Goal: Task Accomplishment & Management: Manage account settings

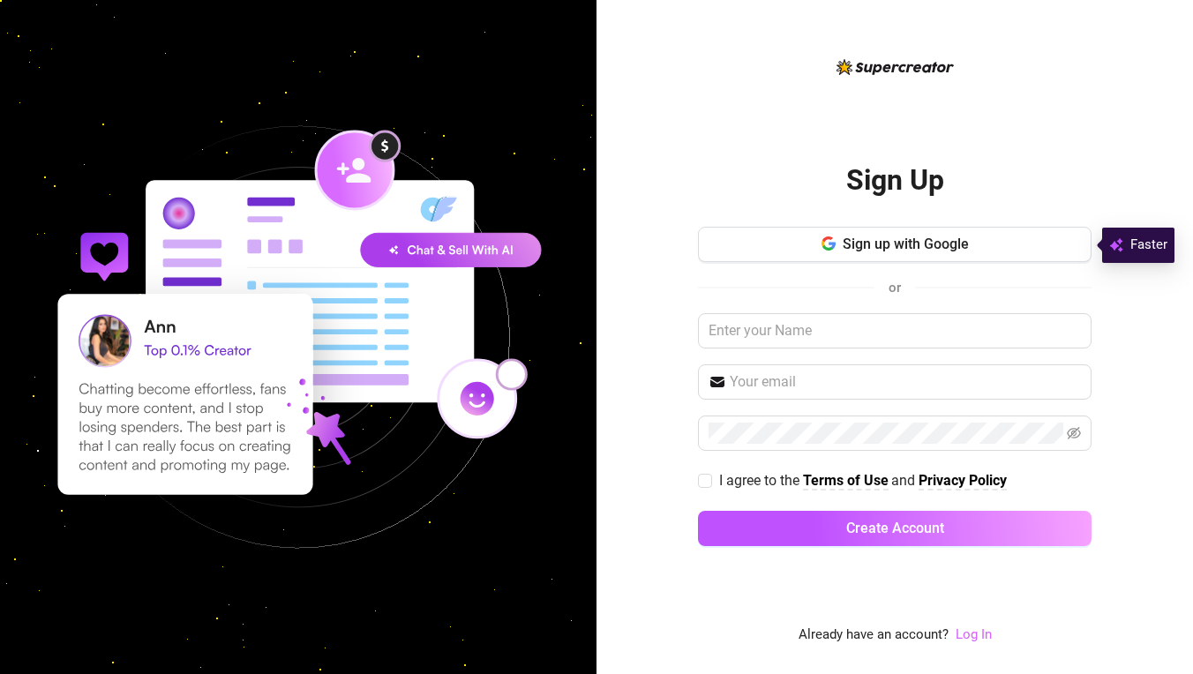
click at [973, 638] on link "Log In" at bounding box center [974, 635] width 36 height 16
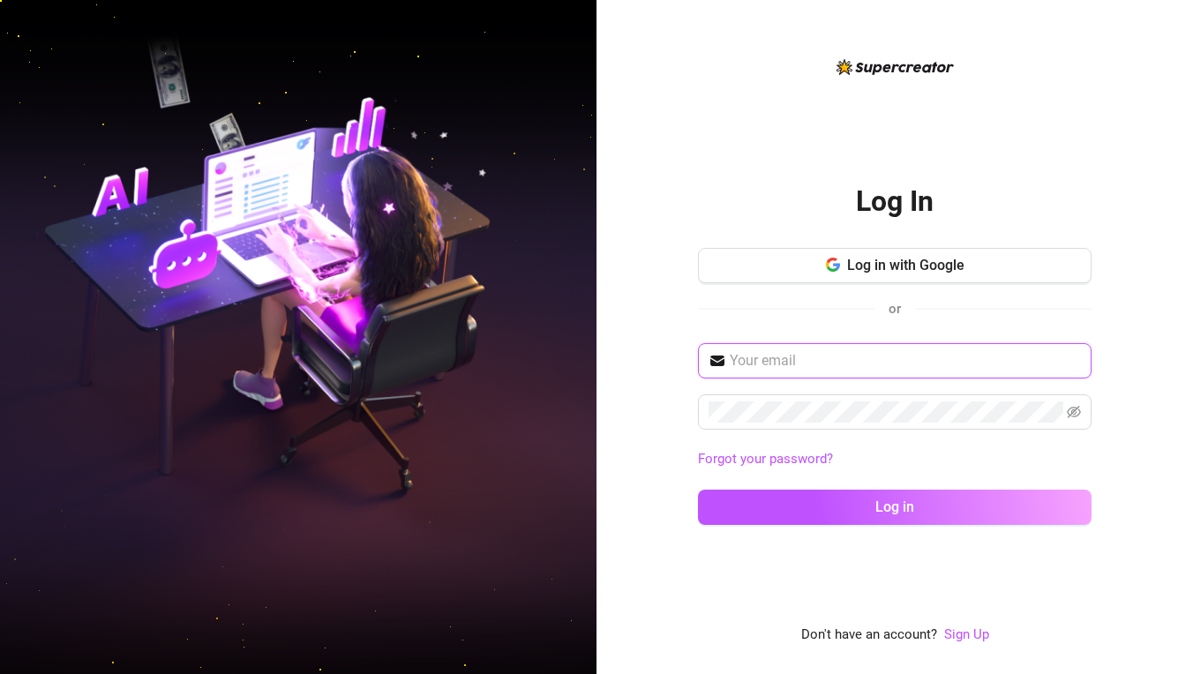
paste input "[PERSON_NAME][EMAIL_ADDRESS][DOMAIN_NAME]"
type input "[PERSON_NAME][EMAIL_ADDRESS][DOMAIN_NAME]"
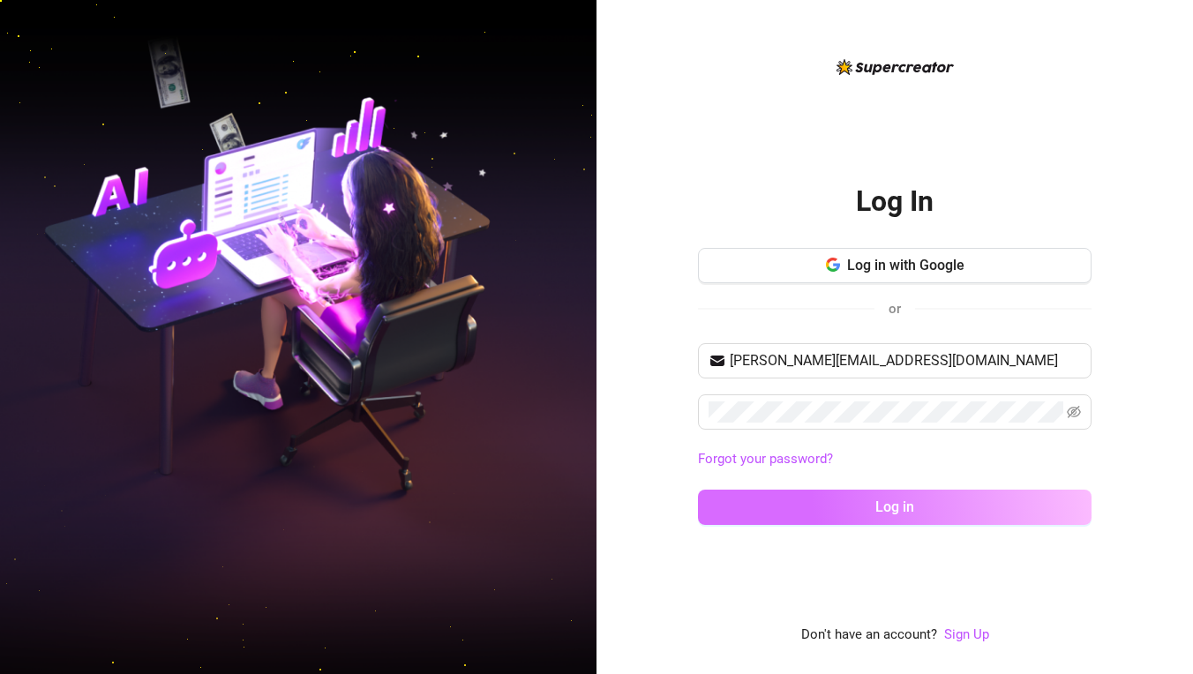
click at [882, 502] on span "Log in" at bounding box center [895, 507] width 39 height 17
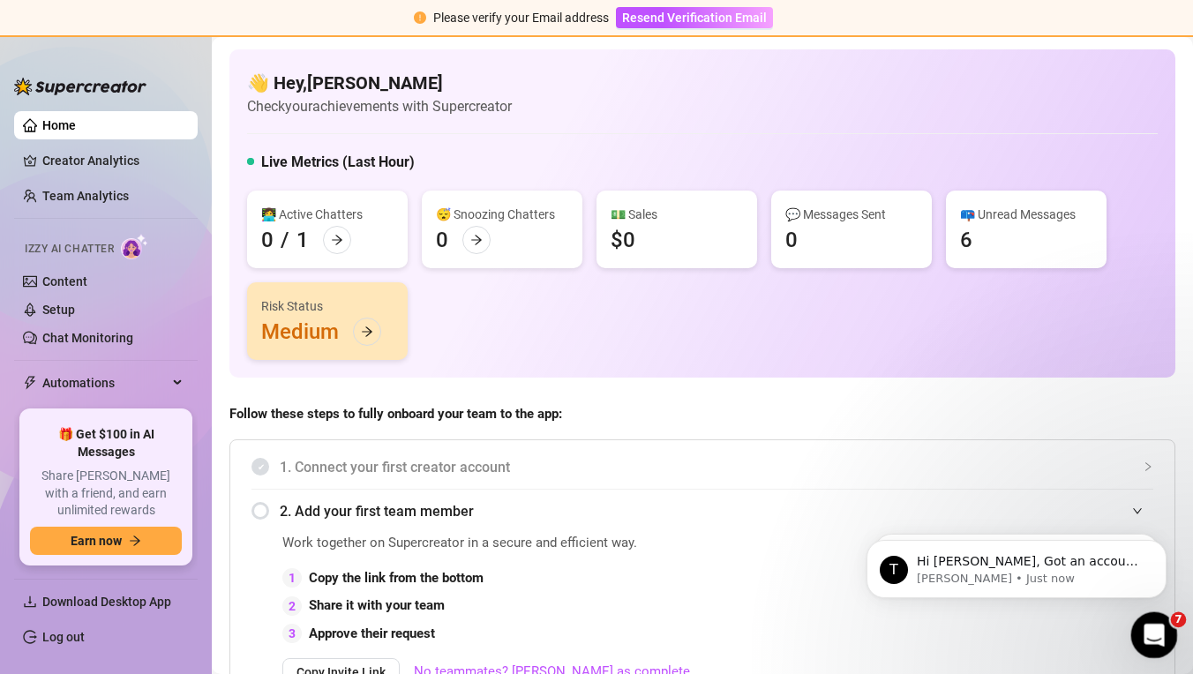
click at [1147, 643] on div "Open Intercom Messenger" at bounding box center [1152, 633] width 58 height 58
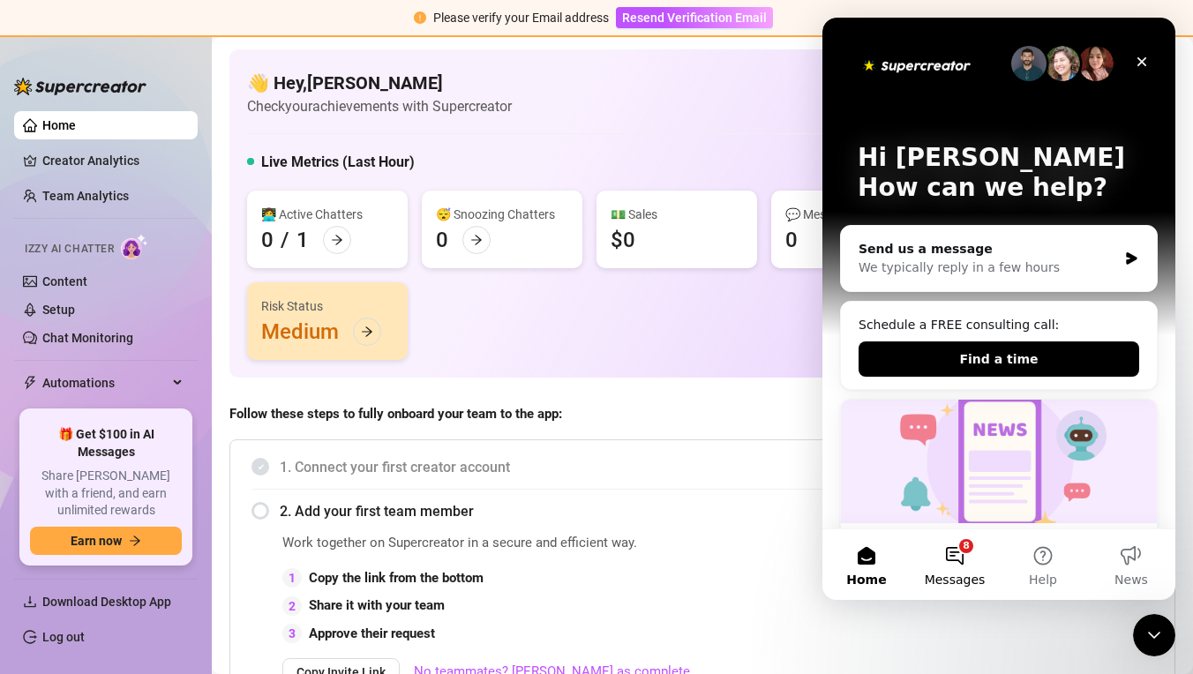
click at [951, 563] on button "8 Messages" at bounding box center [955, 565] width 88 height 71
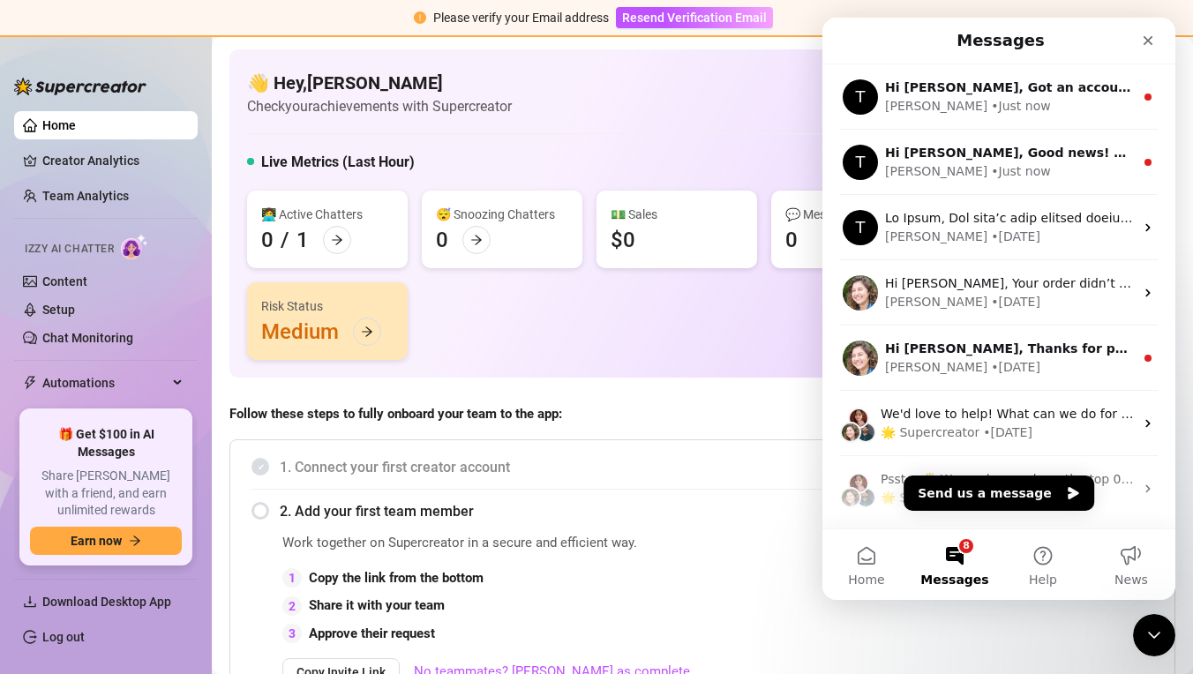
click at [738, 366] on div "👋 Hey, [PERSON_NAME] Check your achievements with Supercreator Live Metrics (La…" at bounding box center [702, 213] width 946 height 328
click at [1145, 646] on div "Close Intercom Messenger" at bounding box center [1152, 633] width 42 height 42
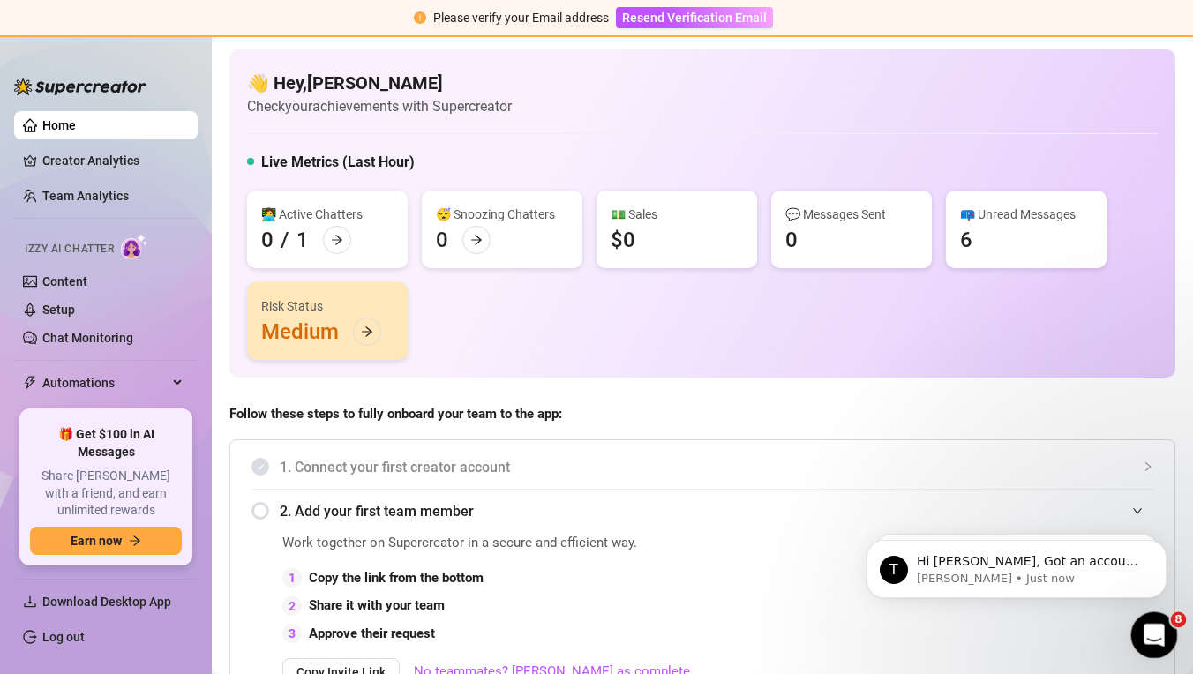
click at [1146, 644] on div "Open Intercom Messenger" at bounding box center [1152, 633] width 58 height 58
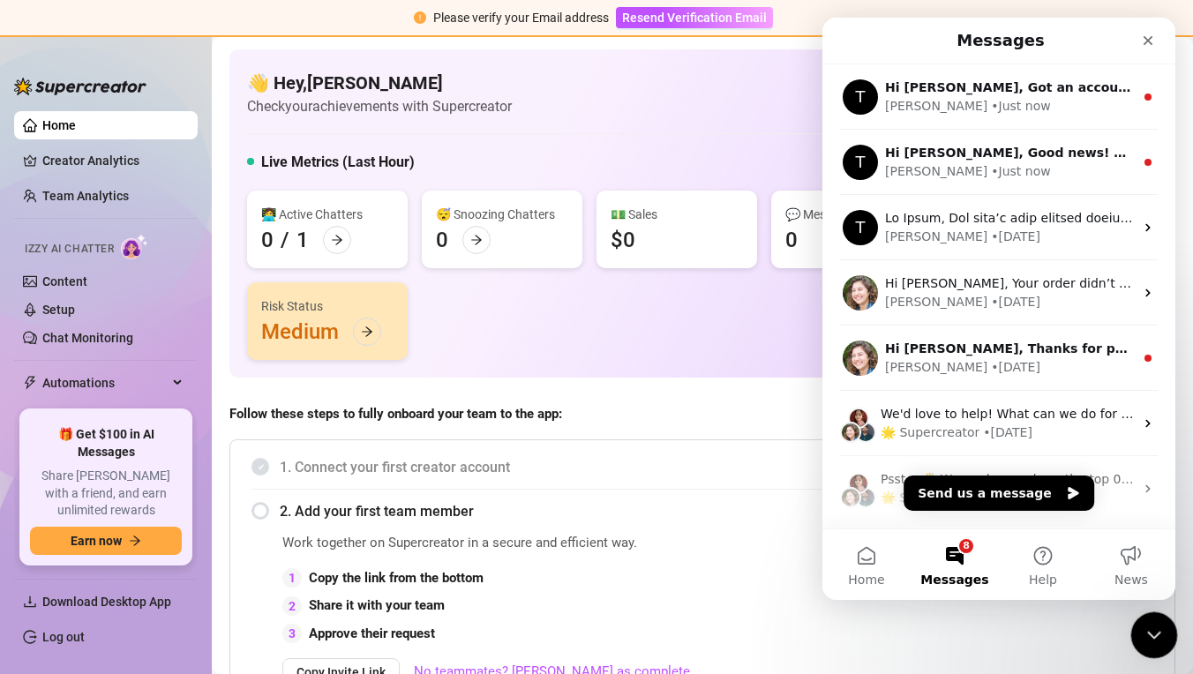
click at [1146, 644] on div "Close Intercom Messenger" at bounding box center [1152, 633] width 42 height 42
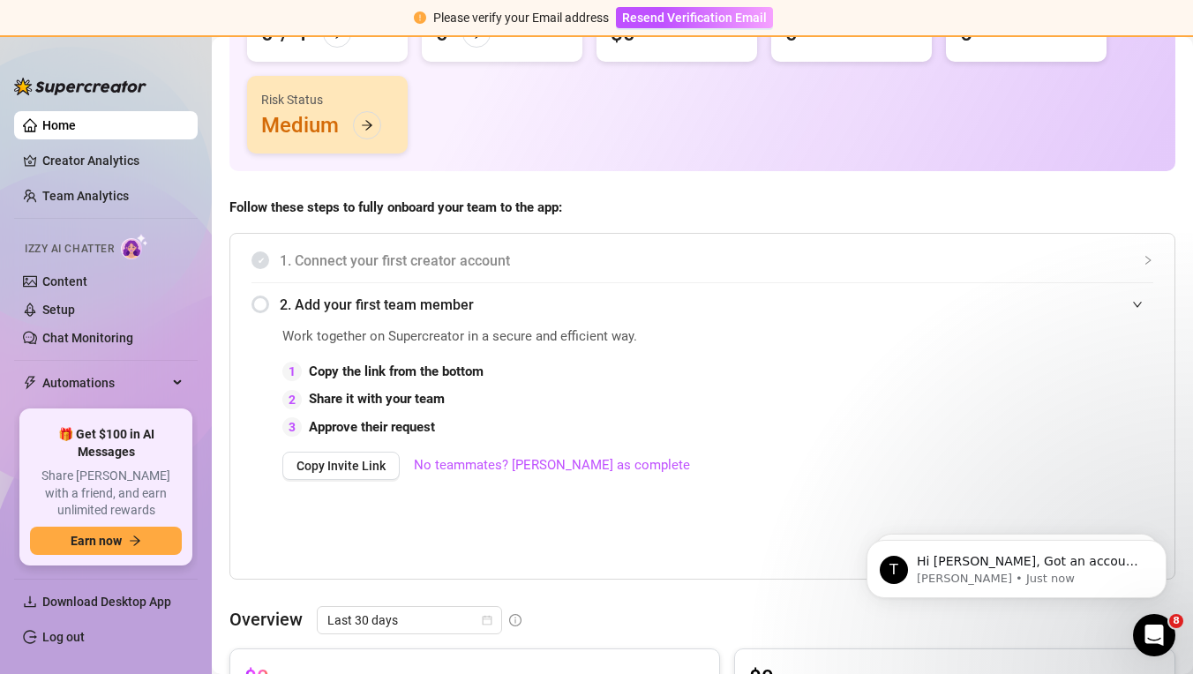
scroll to position [252, 0]
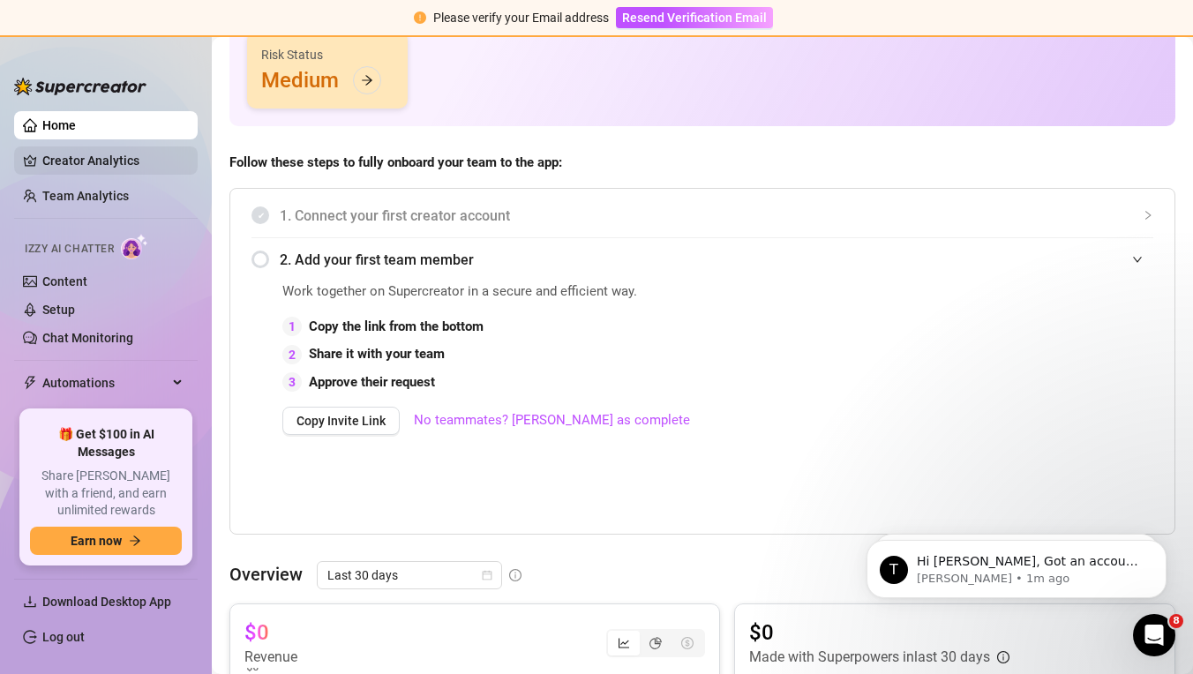
click at [107, 161] on link "Creator Analytics" at bounding box center [112, 161] width 141 height 28
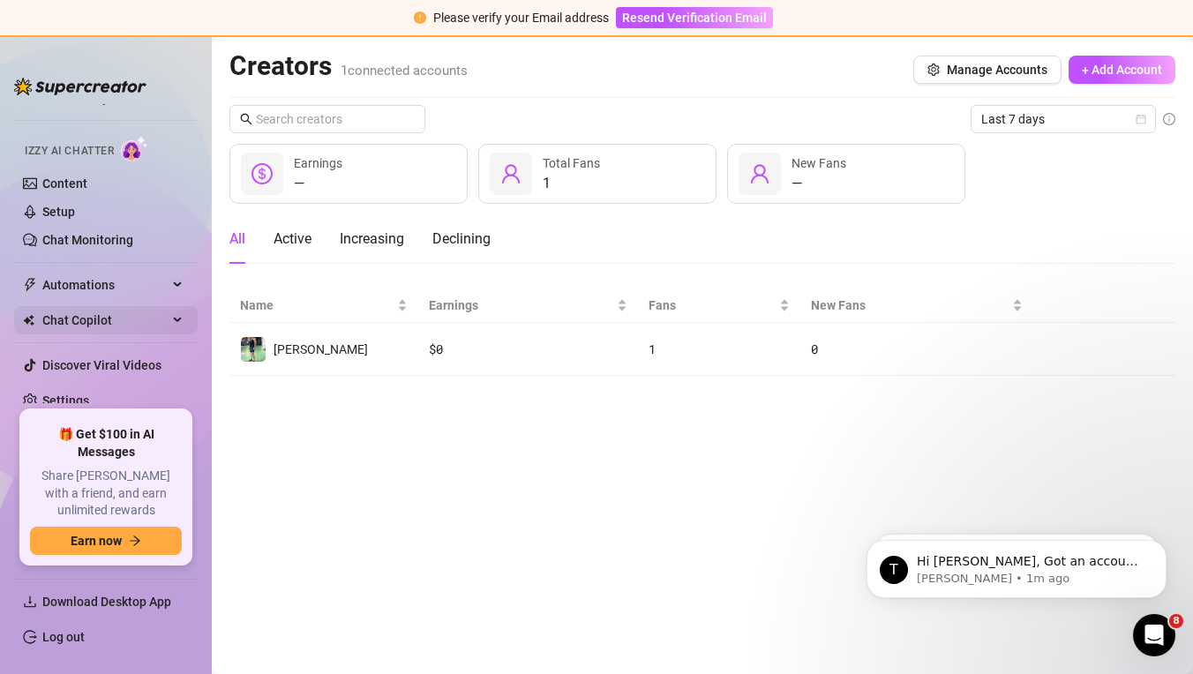
scroll to position [97, 0]
click at [112, 319] on span "Chat Copilot" at bounding box center [104, 321] width 125 height 28
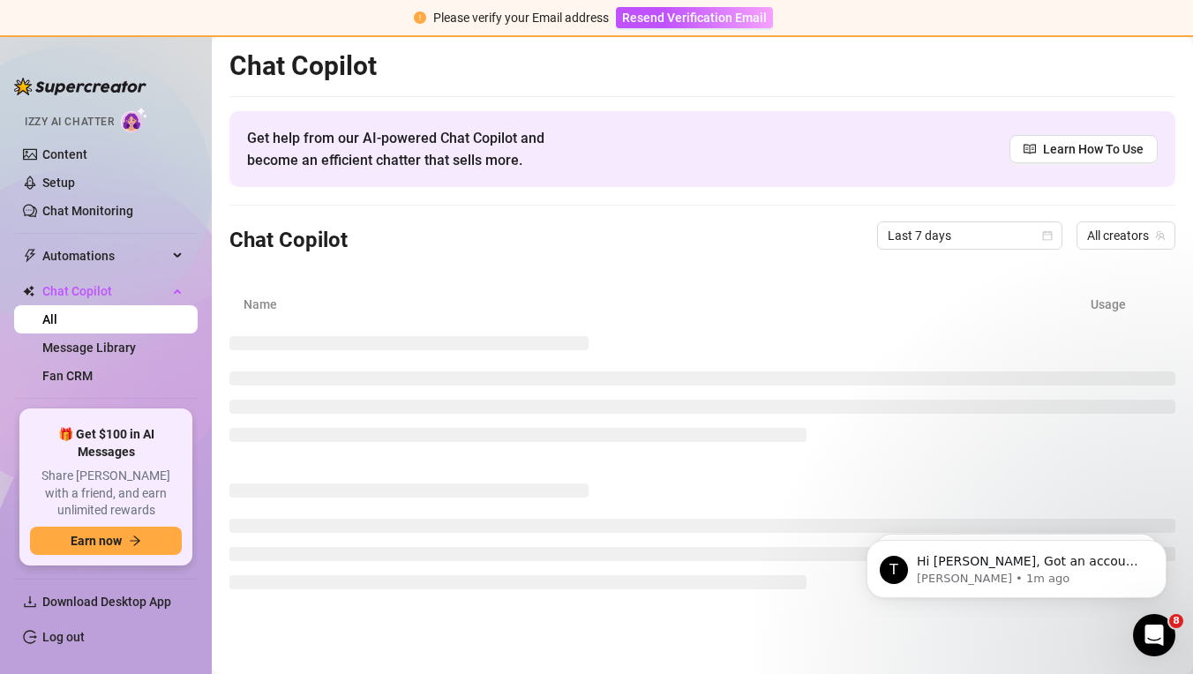
scroll to position [139, 0]
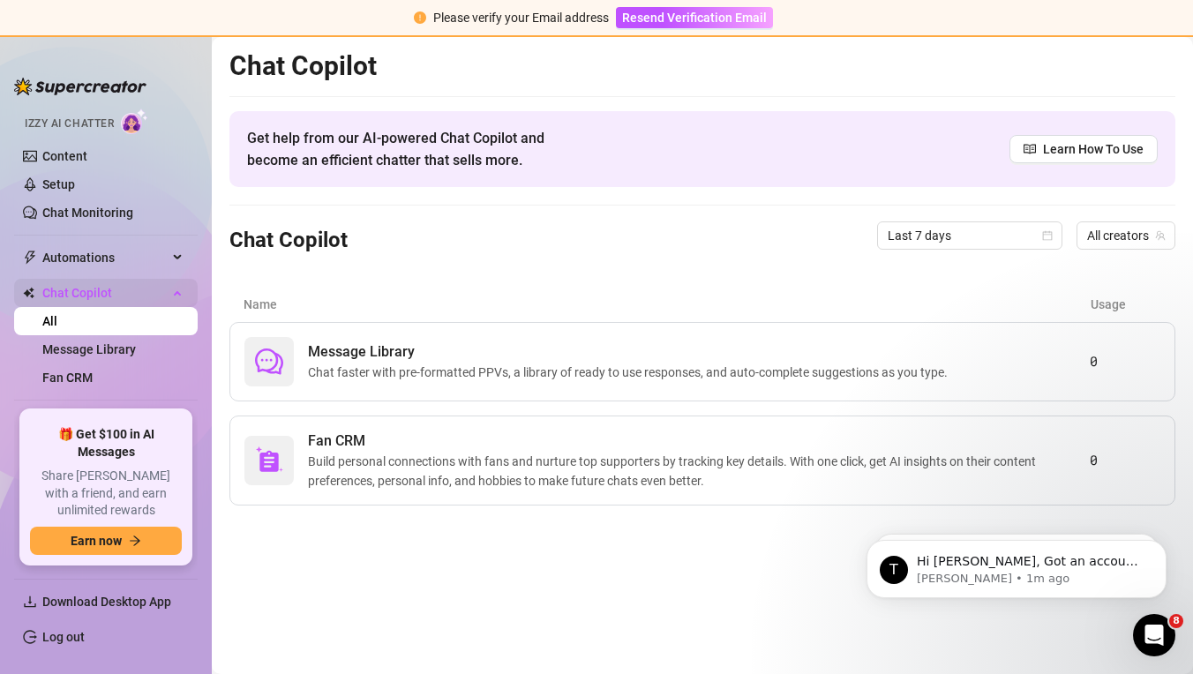
click at [122, 293] on span "Chat Copilot" at bounding box center [104, 293] width 125 height 28
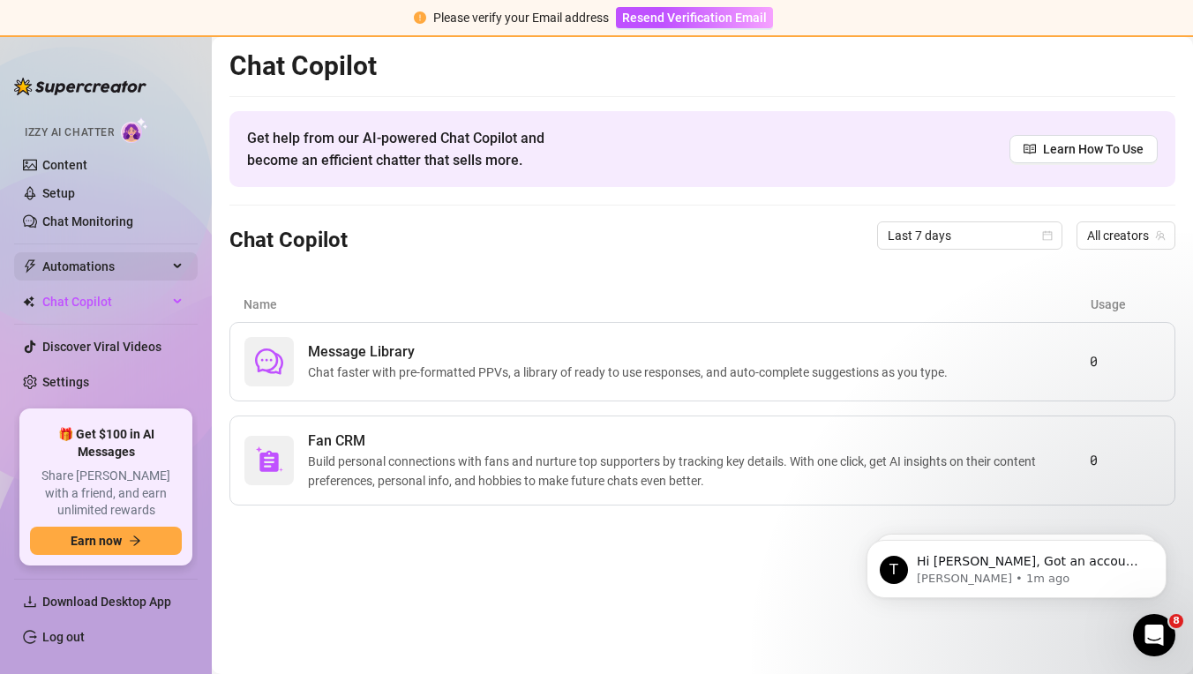
click at [128, 267] on span "Automations" at bounding box center [104, 266] width 125 height 28
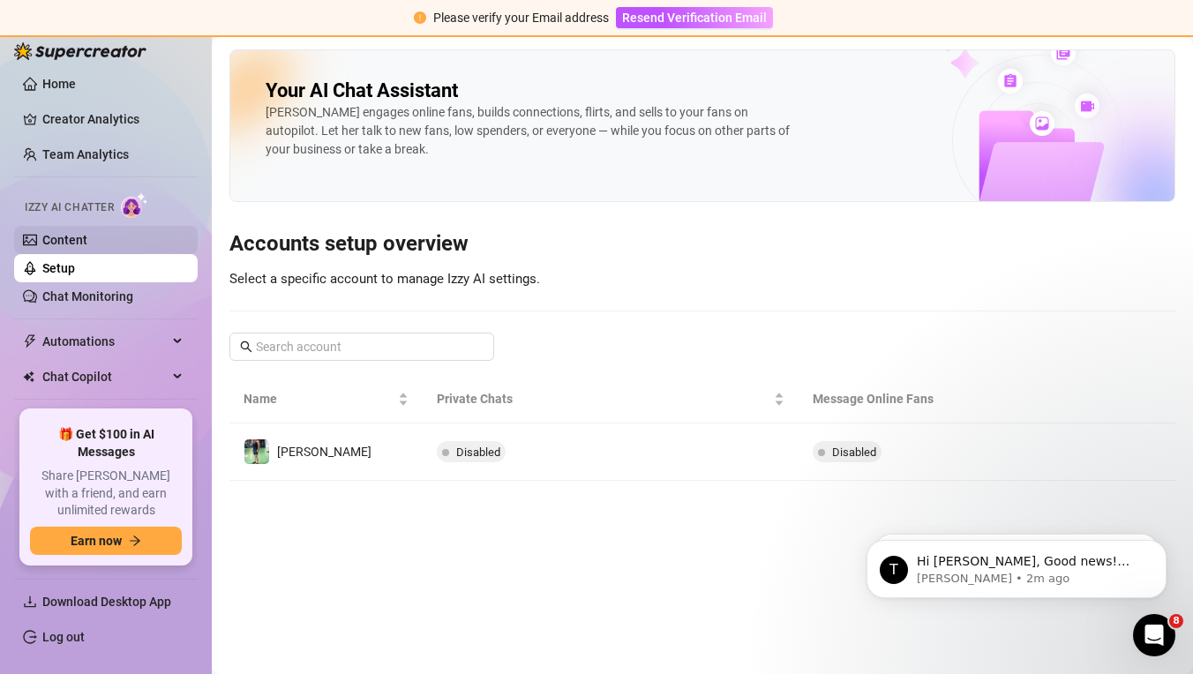
scroll to position [11, 0]
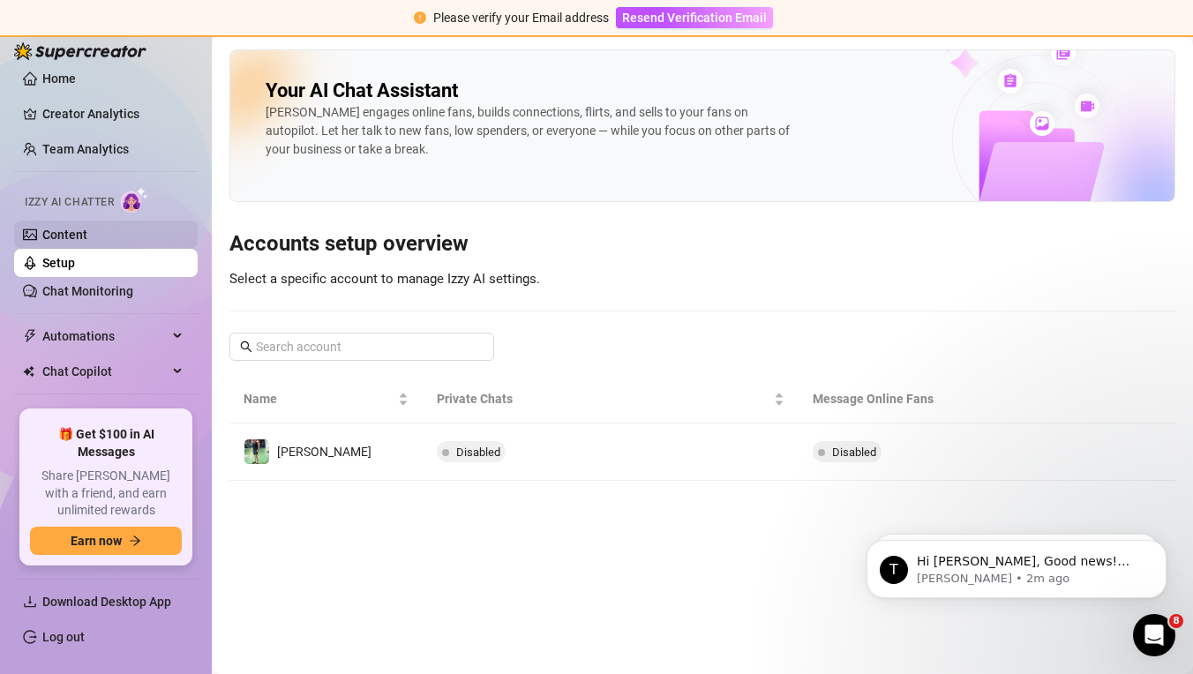
click at [87, 230] on link "Content" at bounding box center [64, 235] width 45 height 14
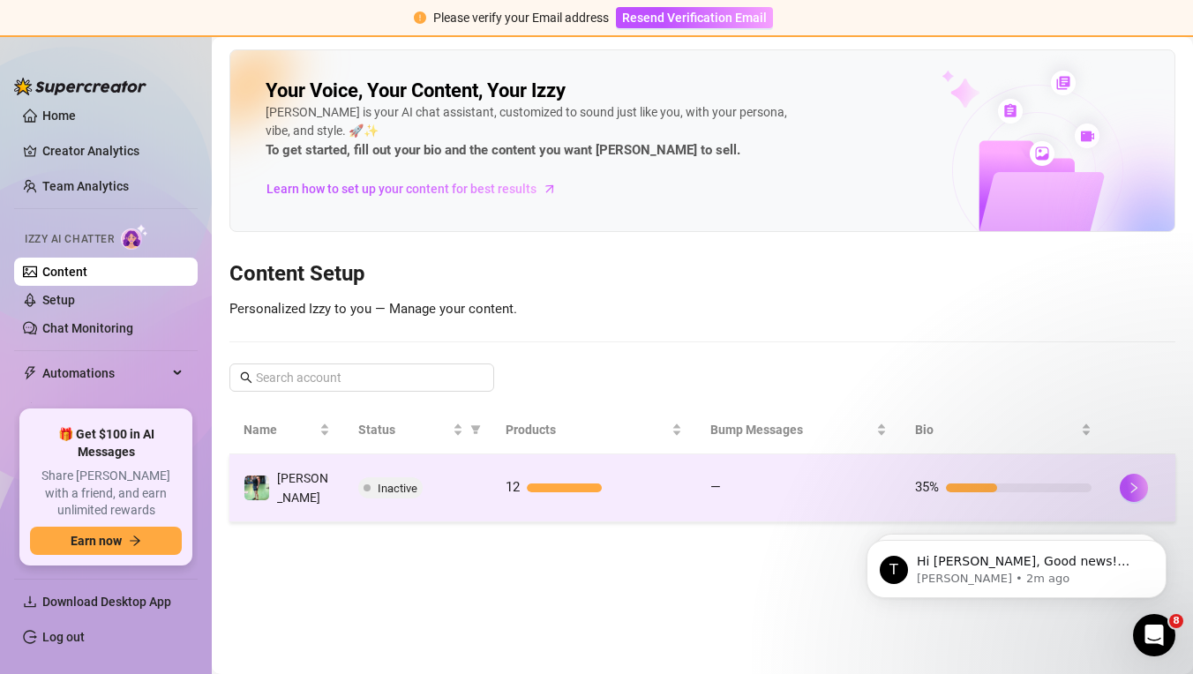
click at [402, 498] on td "Inactive" at bounding box center [417, 489] width 147 height 68
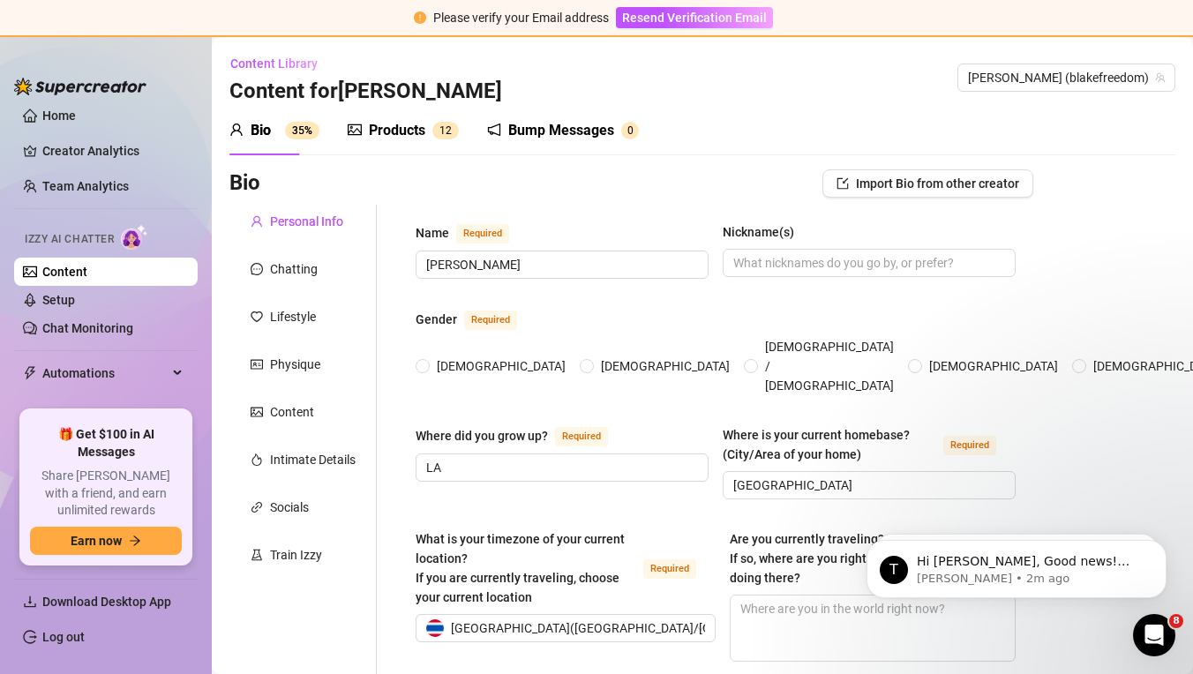
radio input "true"
type input "[DATE]"
click at [553, 137] on div "Bump Messages" at bounding box center [561, 130] width 106 height 21
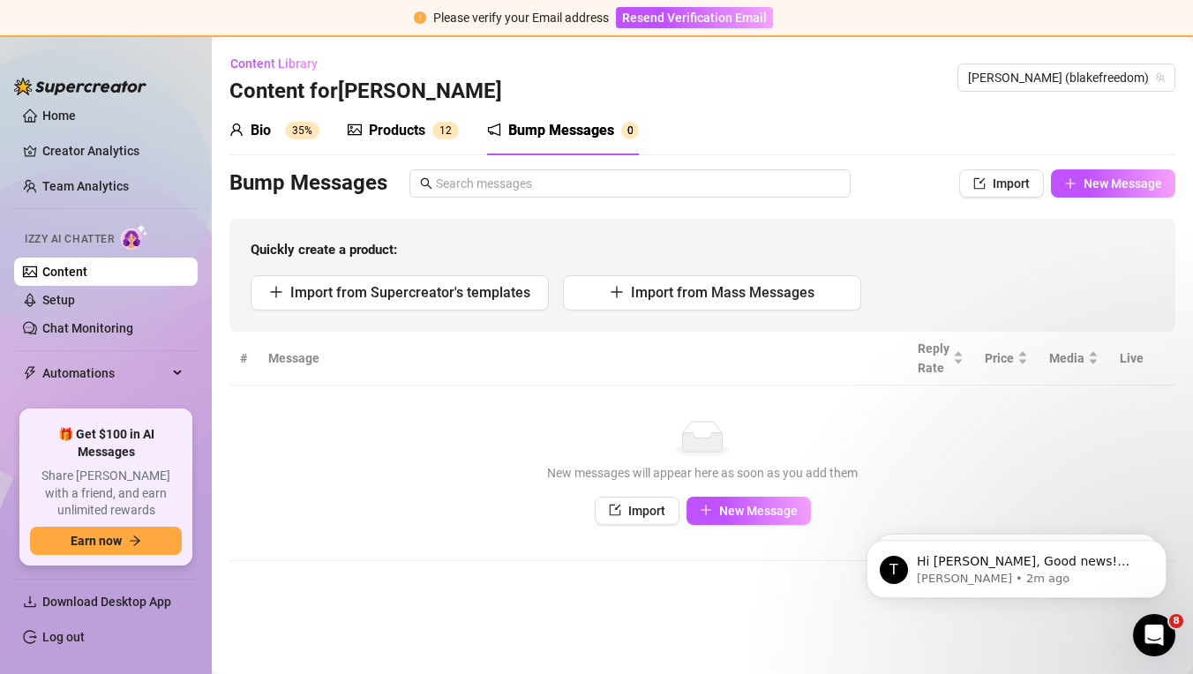
click at [419, 138] on div "Products" at bounding box center [397, 130] width 56 height 21
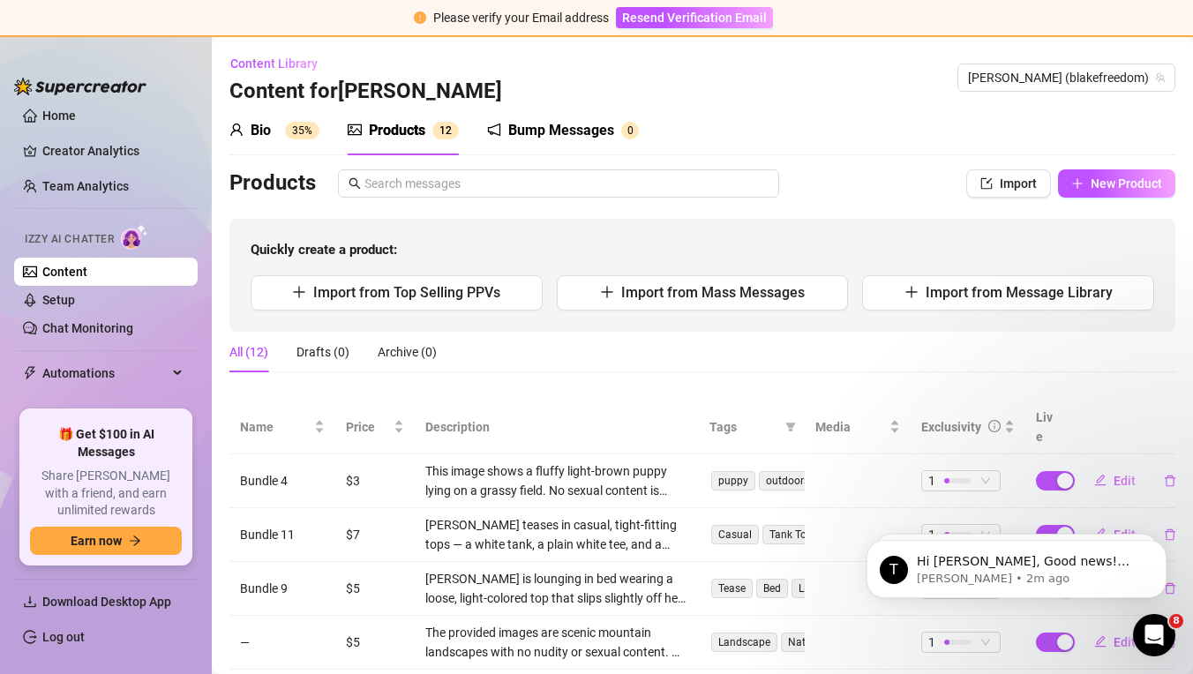
click at [309, 139] on div "Bio 35%" at bounding box center [274, 130] width 90 height 21
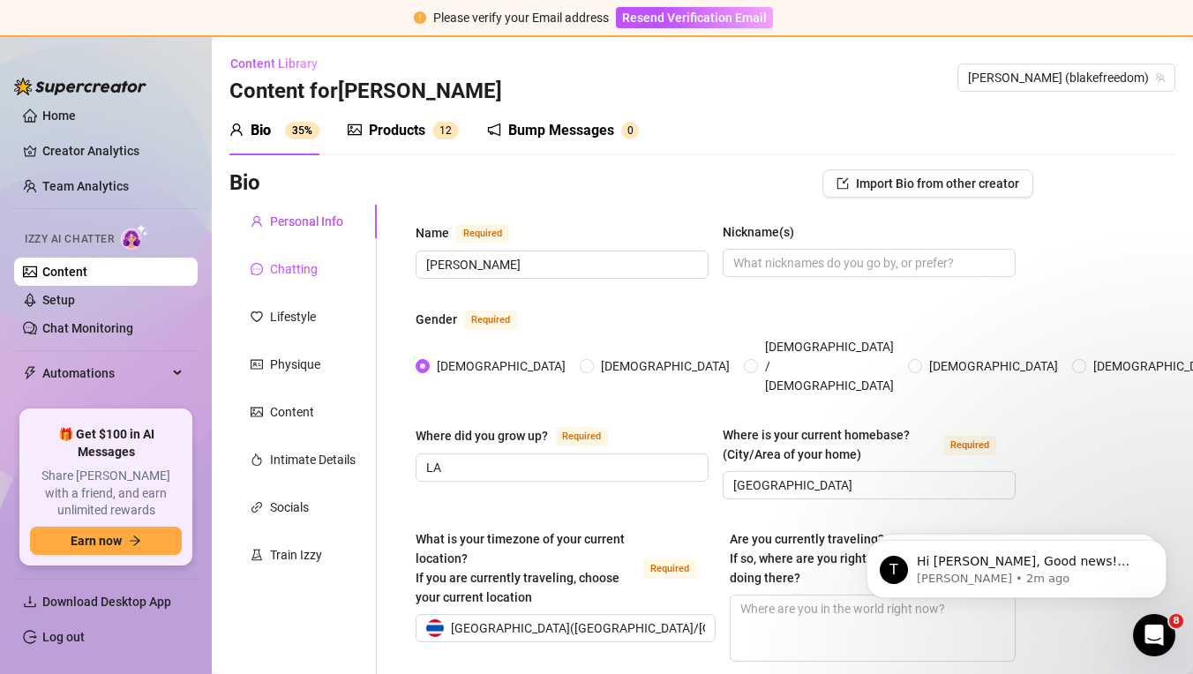
click at [317, 266] on div "Chatting" at bounding box center [302, 269] width 147 height 34
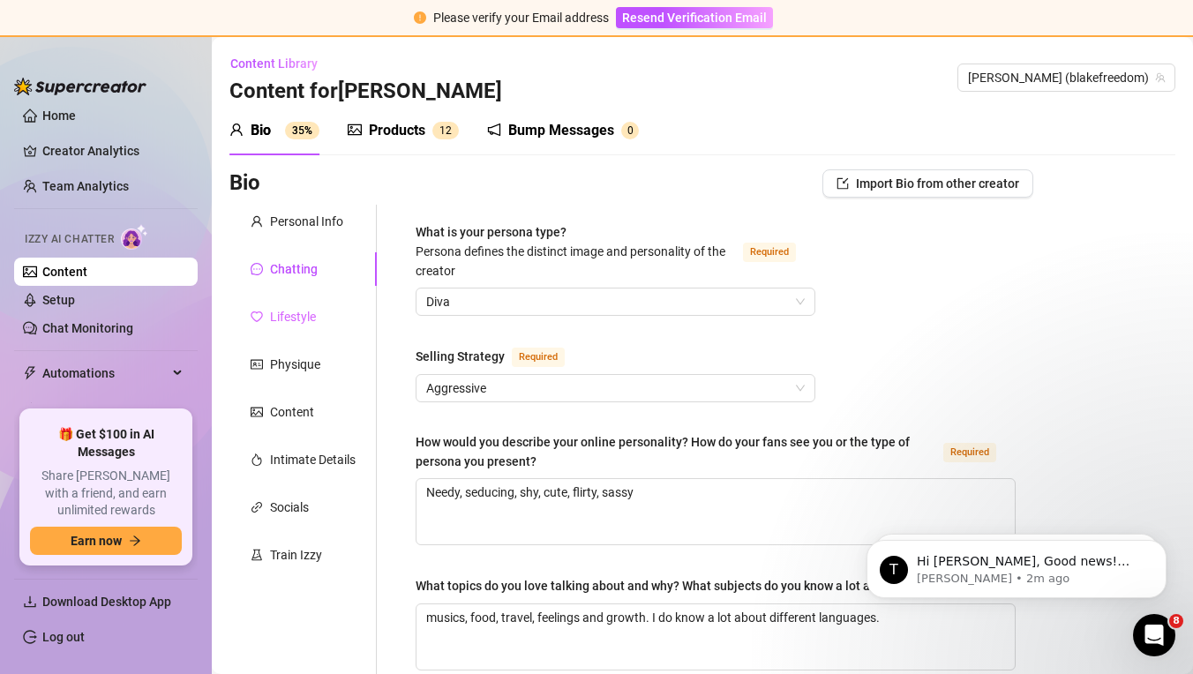
click at [326, 322] on div "Lifestyle" at bounding box center [302, 317] width 147 height 34
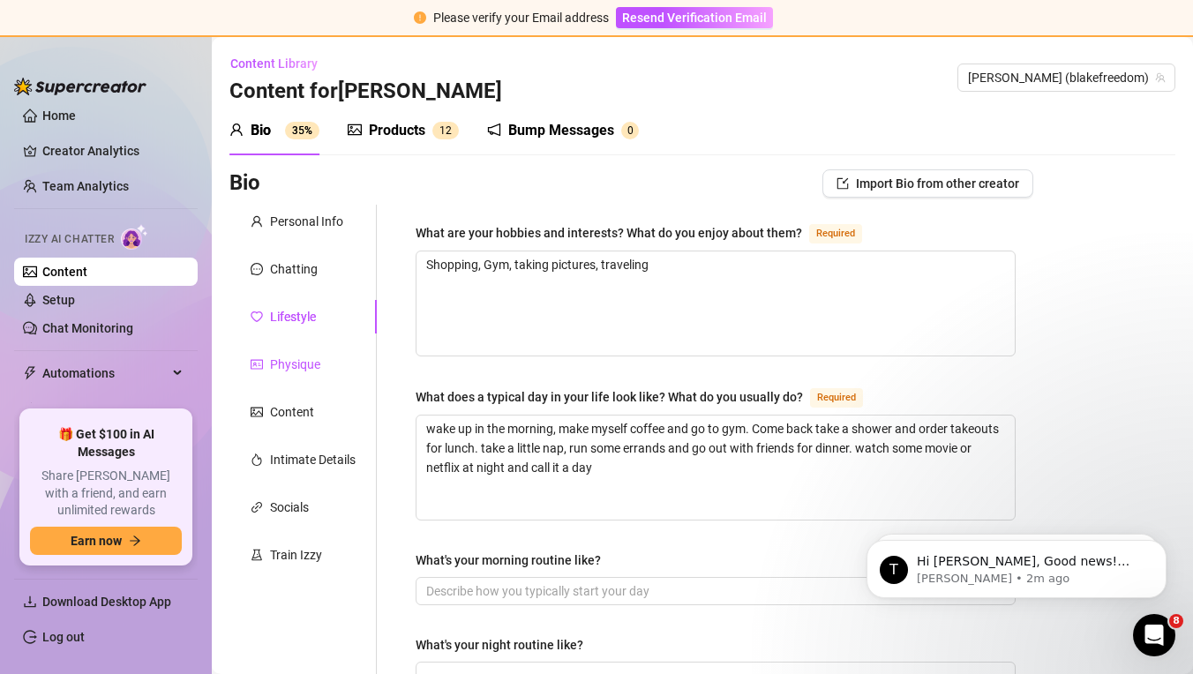
click at [299, 357] on div "Physique" at bounding box center [295, 364] width 50 height 19
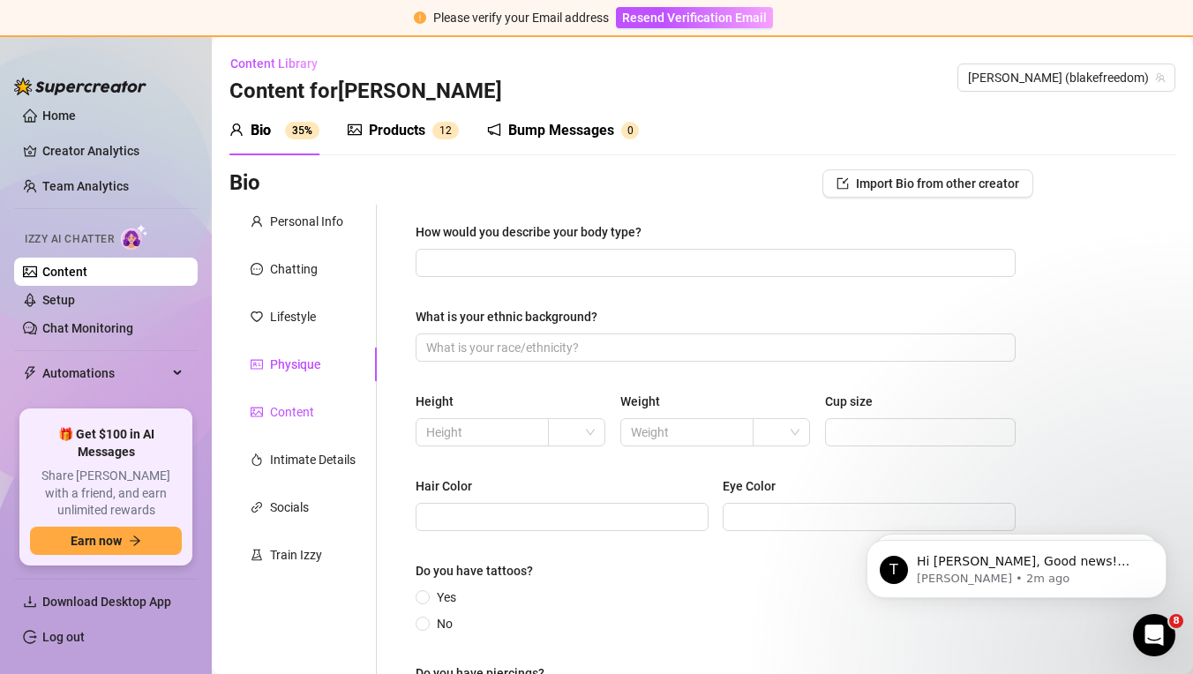
drag, startPoint x: 310, startPoint y: 406, endPoint x: 312, endPoint y: 425, distance: 19.6
click at [310, 406] on div "Content" at bounding box center [292, 411] width 44 height 19
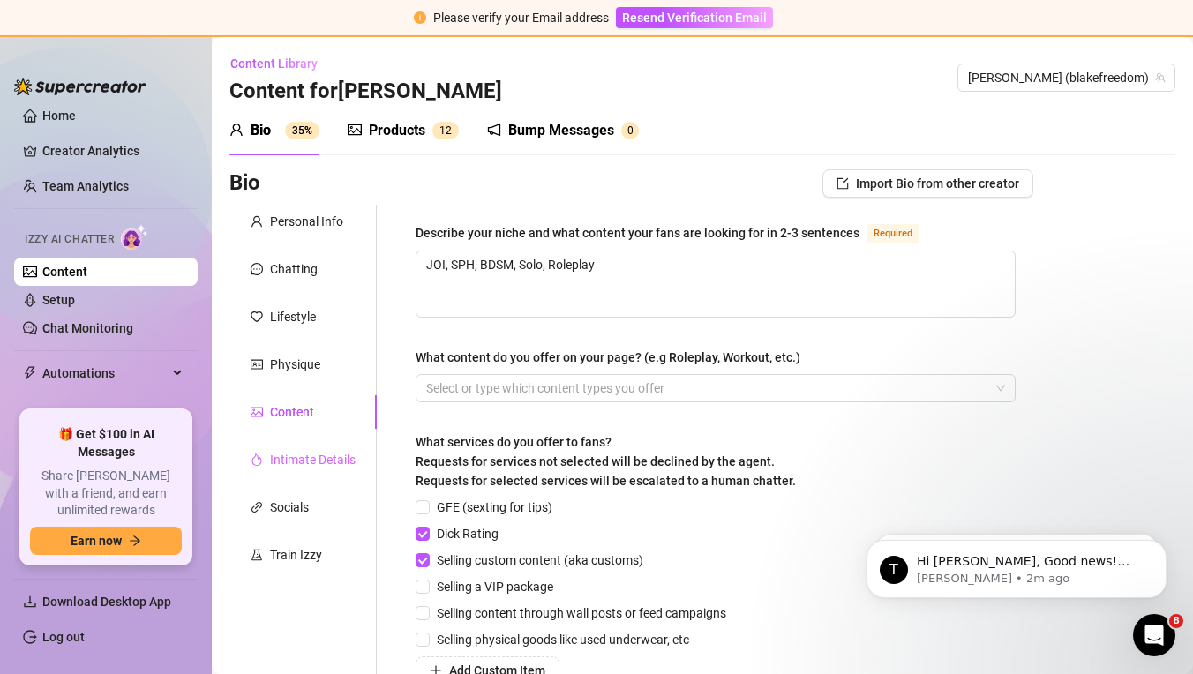
click at [316, 449] on div "Intimate Details" at bounding box center [302, 460] width 147 height 34
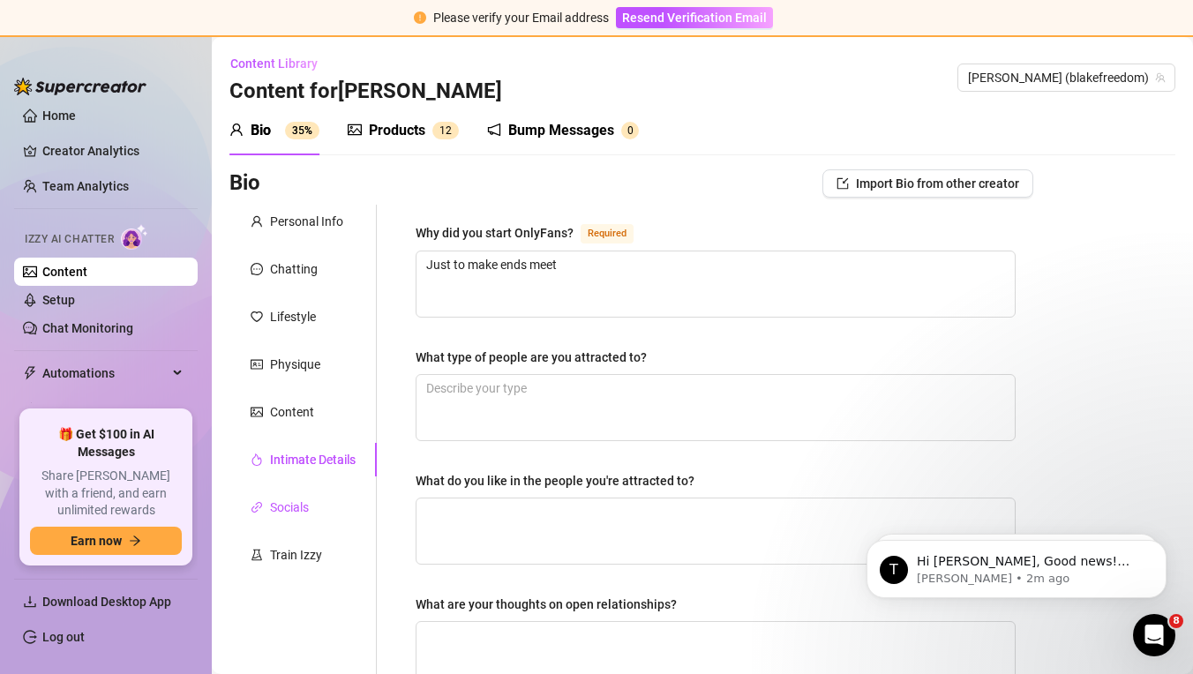
click at [303, 503] on div "Socials" at bounding box center [289, 507] width 39 height 19
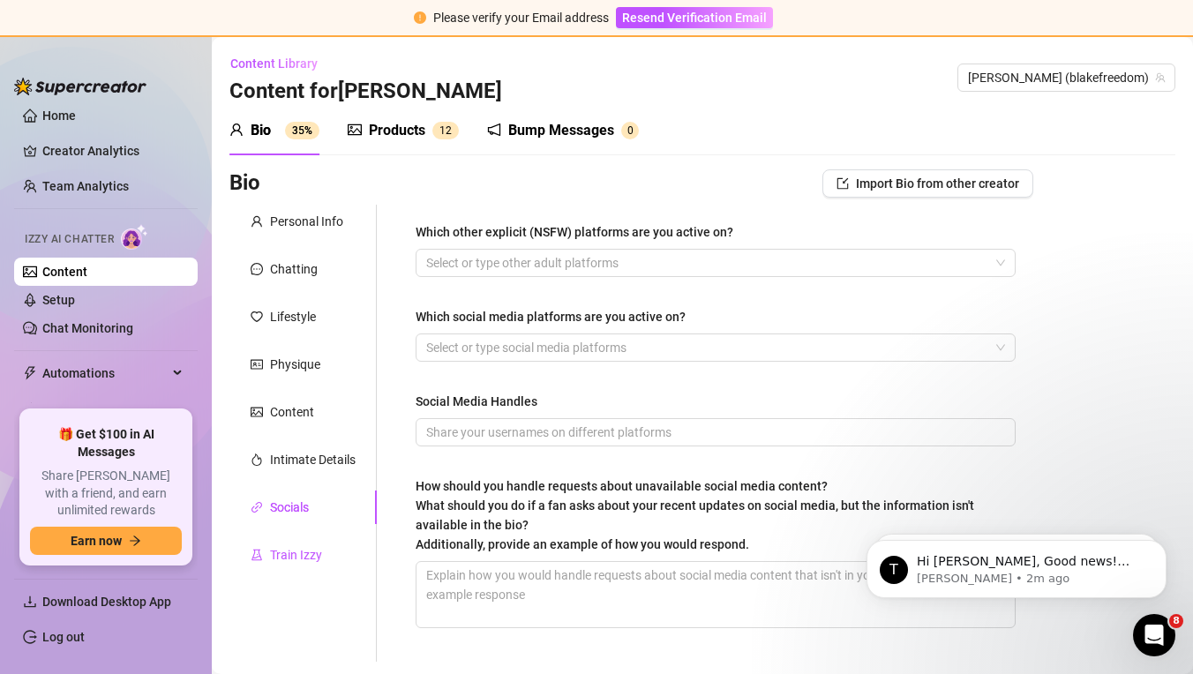
click at [291, 551] on div "Train Izzy" at bounding box center [296, 554] width 52 height 19
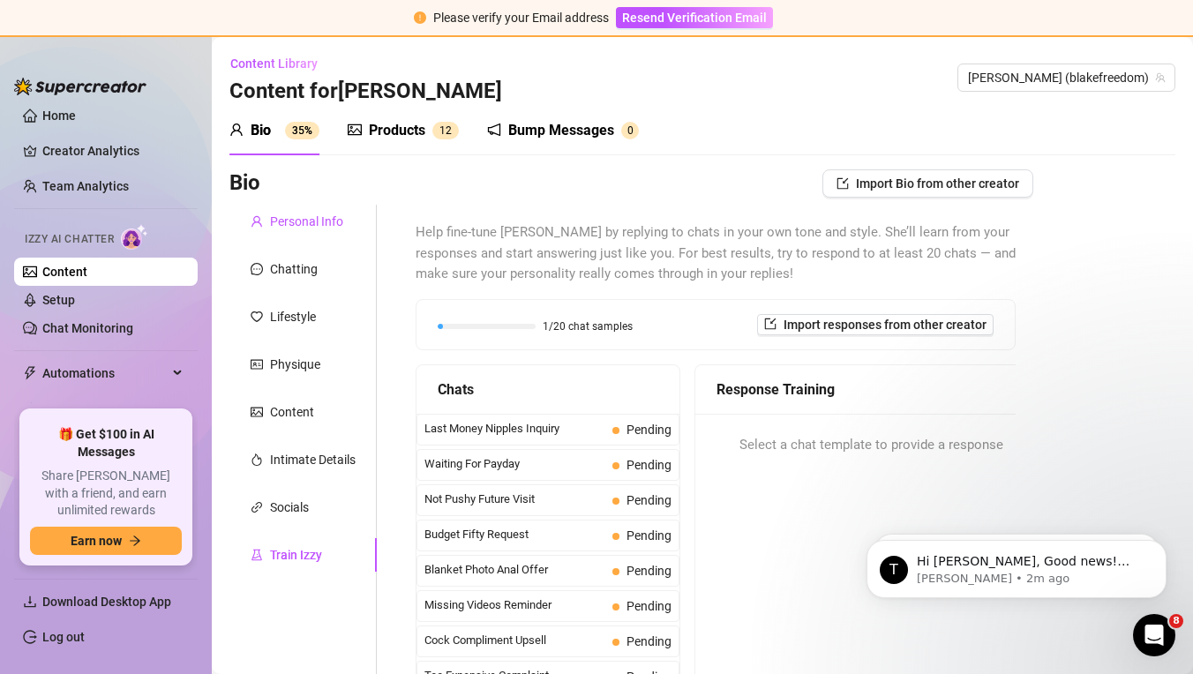
click at [320, 220] on div "Personal Info" at bounding box center [306, 221] width 73 height 19
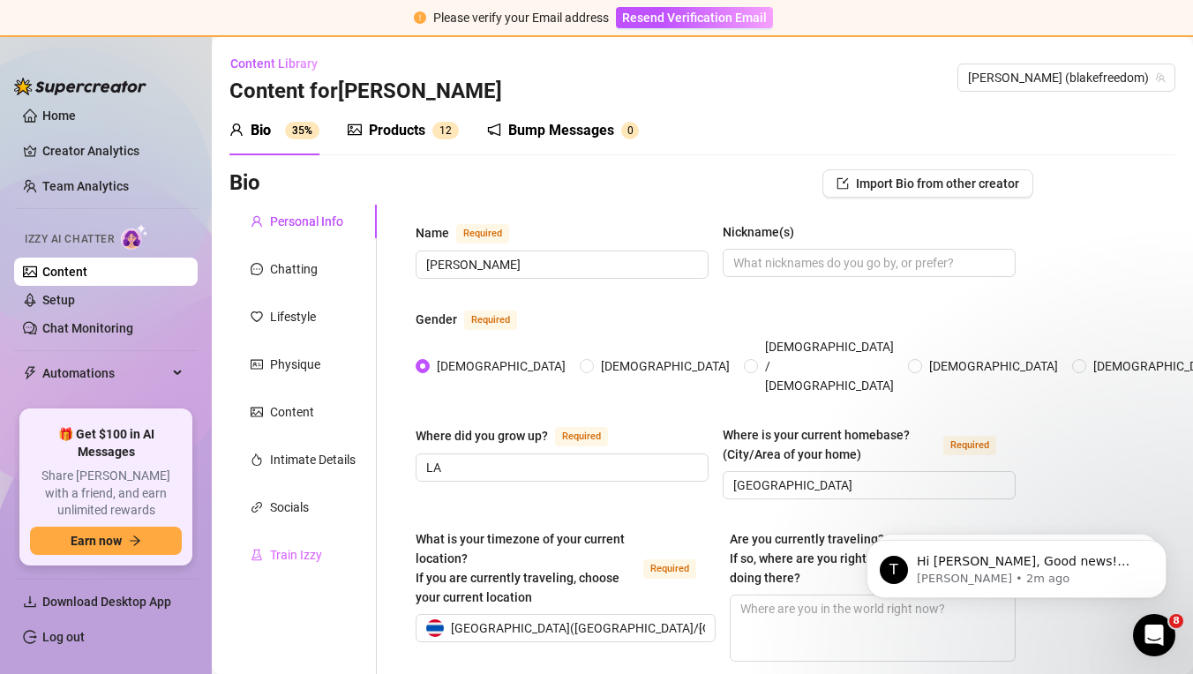
click at [259, 570] on div "Train Izzy" at bounding box center [302, 555] width 147 height 34
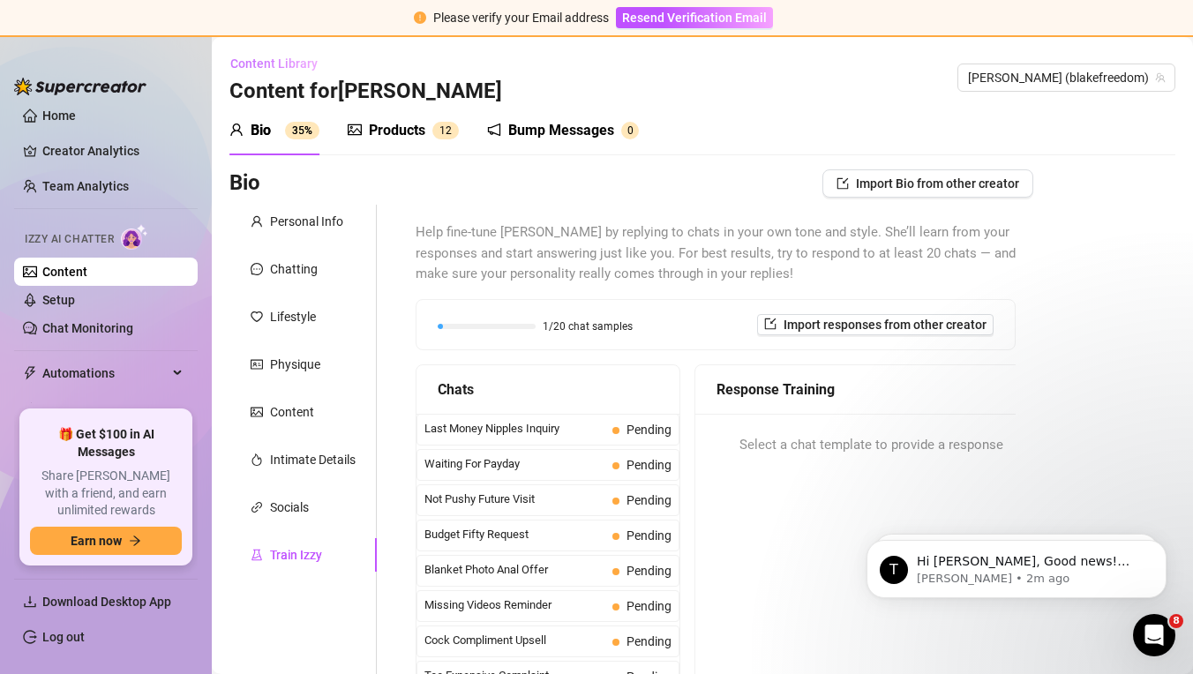
click at [265, 59] on span "Content Library" at bounding box center [273, 63] width 87 height 14
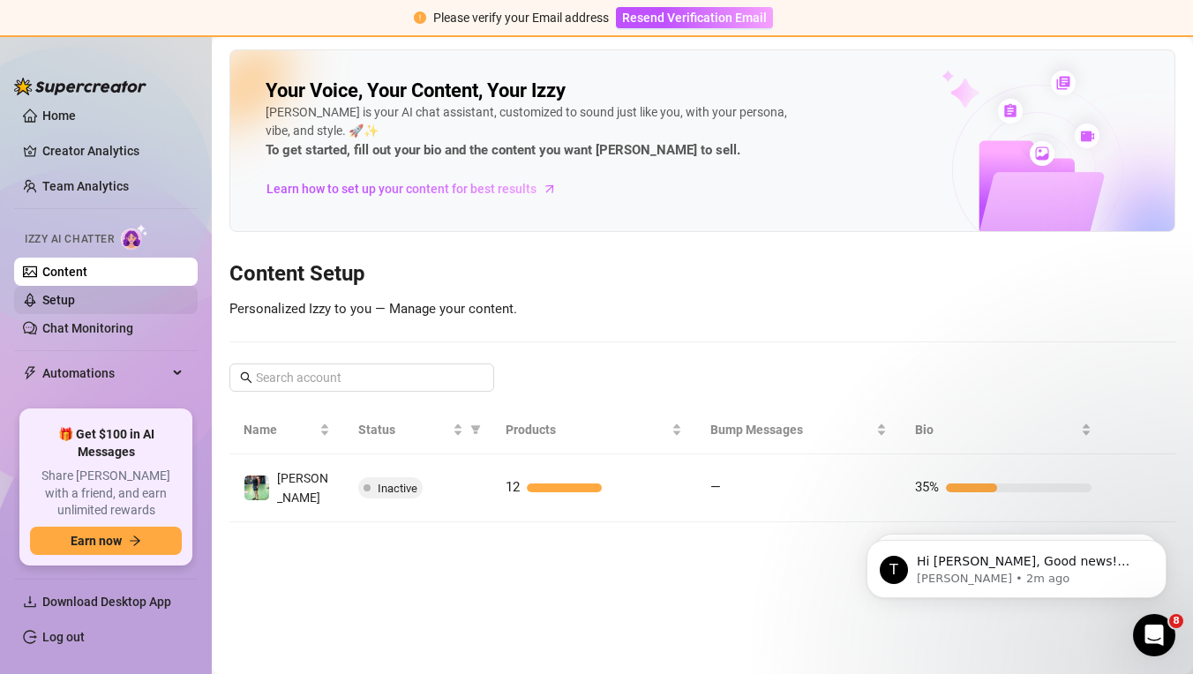
click at [75, 293] on link "Setup" at bounding box center [58, 300] width 33 height 14
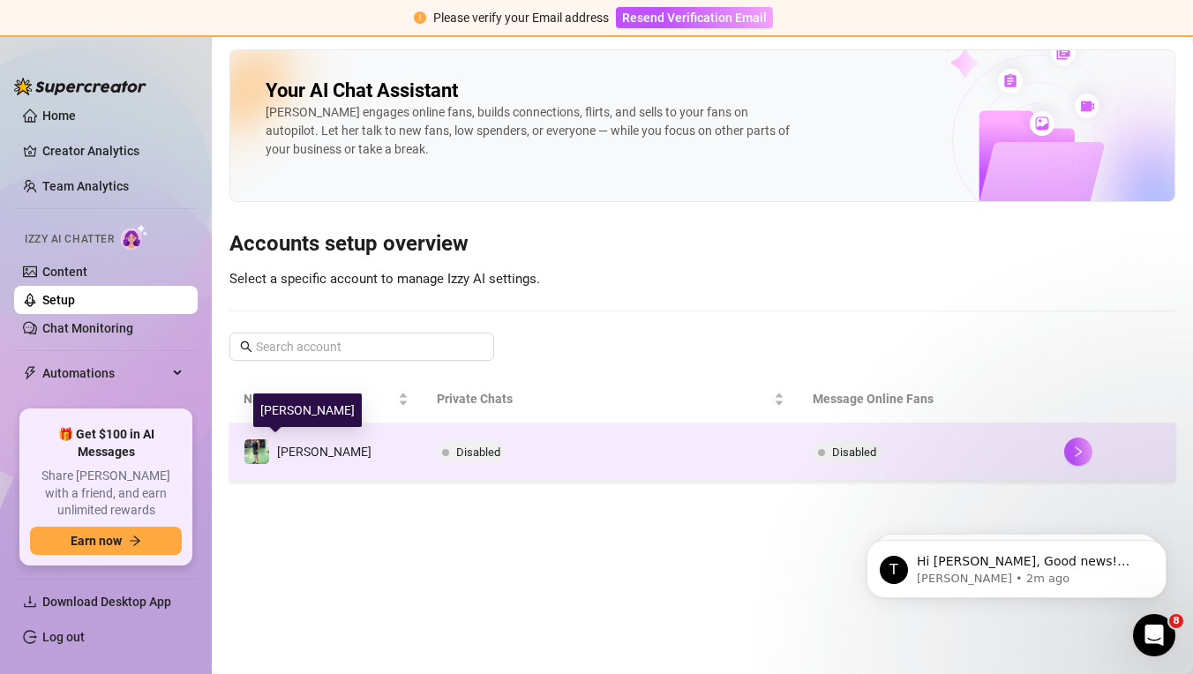
click at [304, 452] on span "[PERSON_NAME]" at bounding box center [324, 452] width 94 height 14
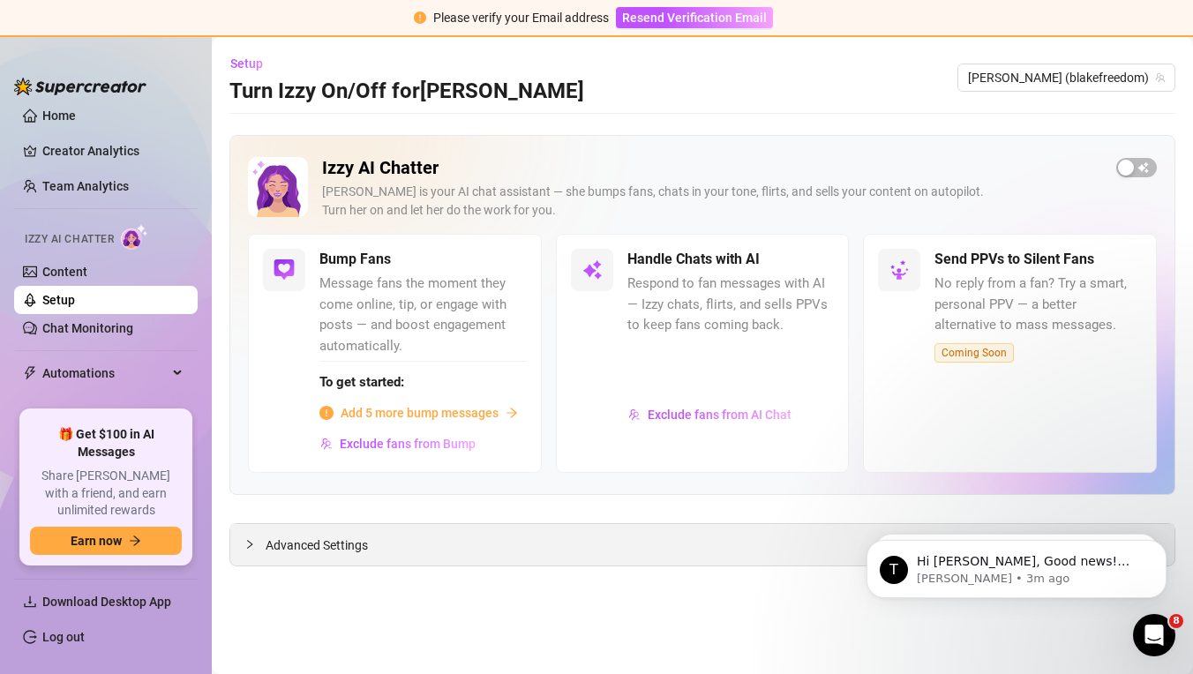
click at [313, 541] on span "Advanced Settings" at bounding box center [317, 545] width 102 height 19
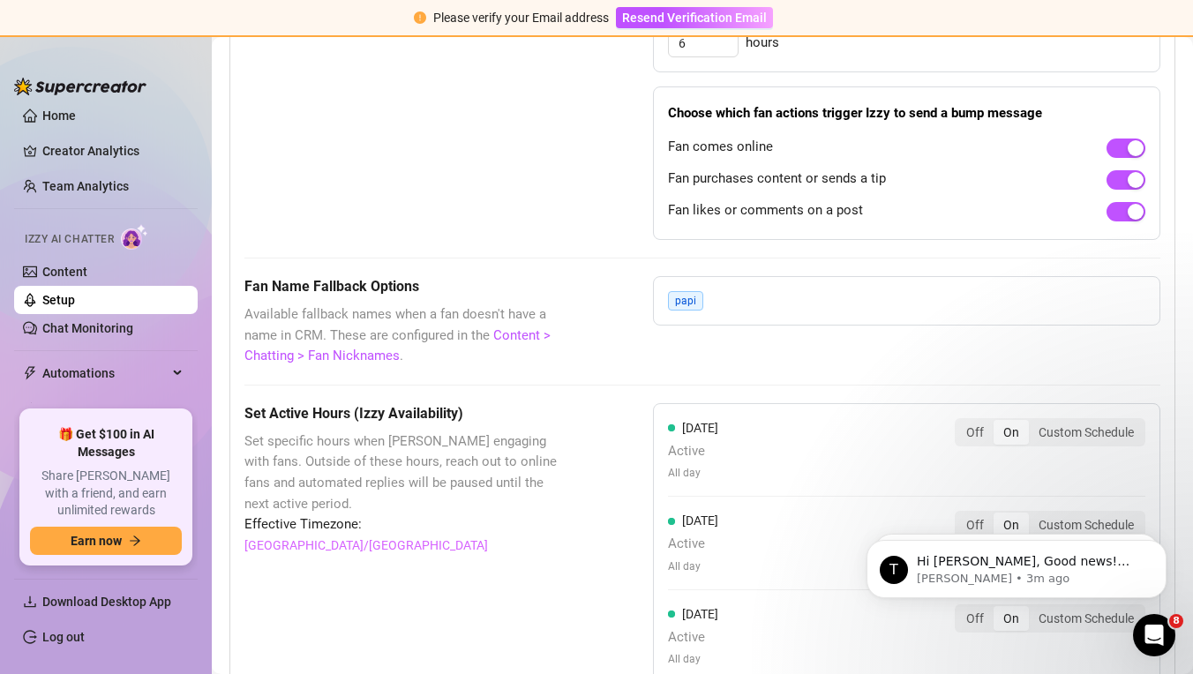
scroll to position [1734, 0]
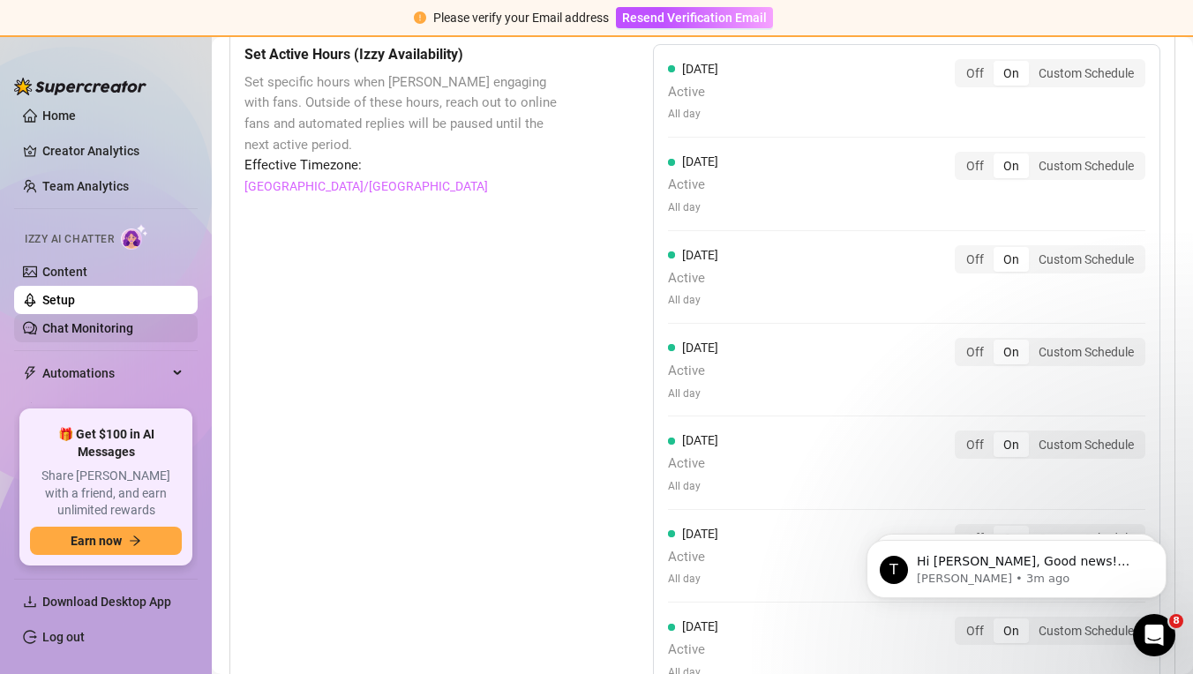
click at [133, 335] on link "Chat Monitoring" at bounding box center [87, 328] width 91 height 14
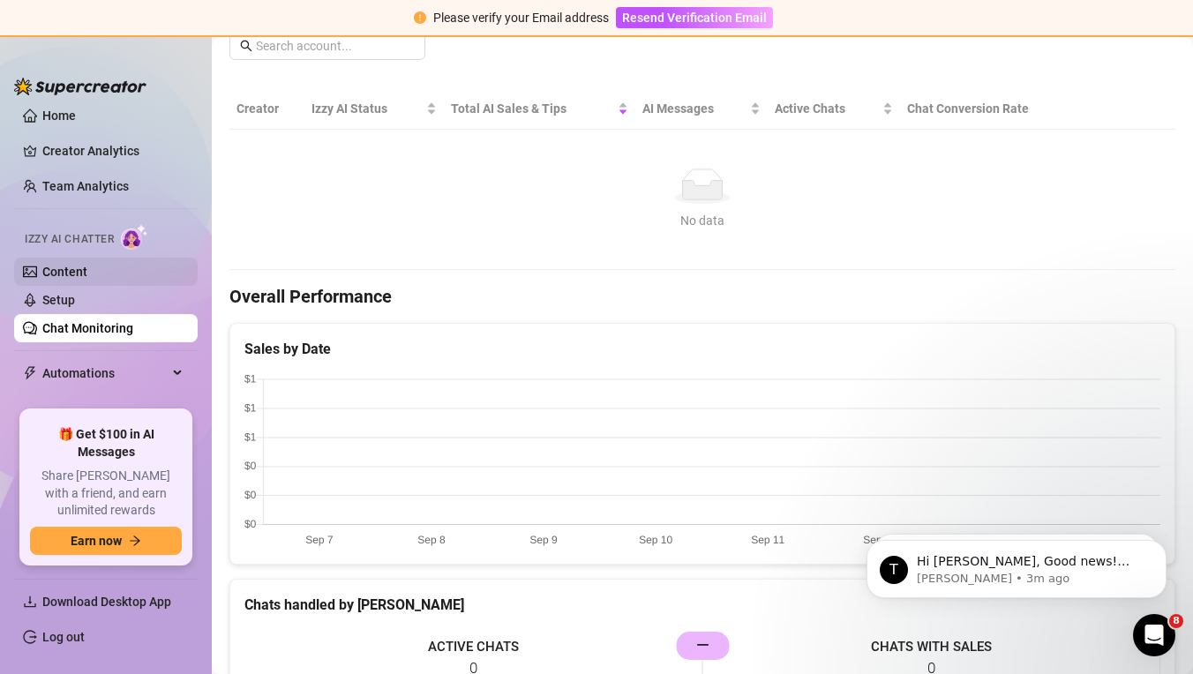
scroll to position [233, 0]
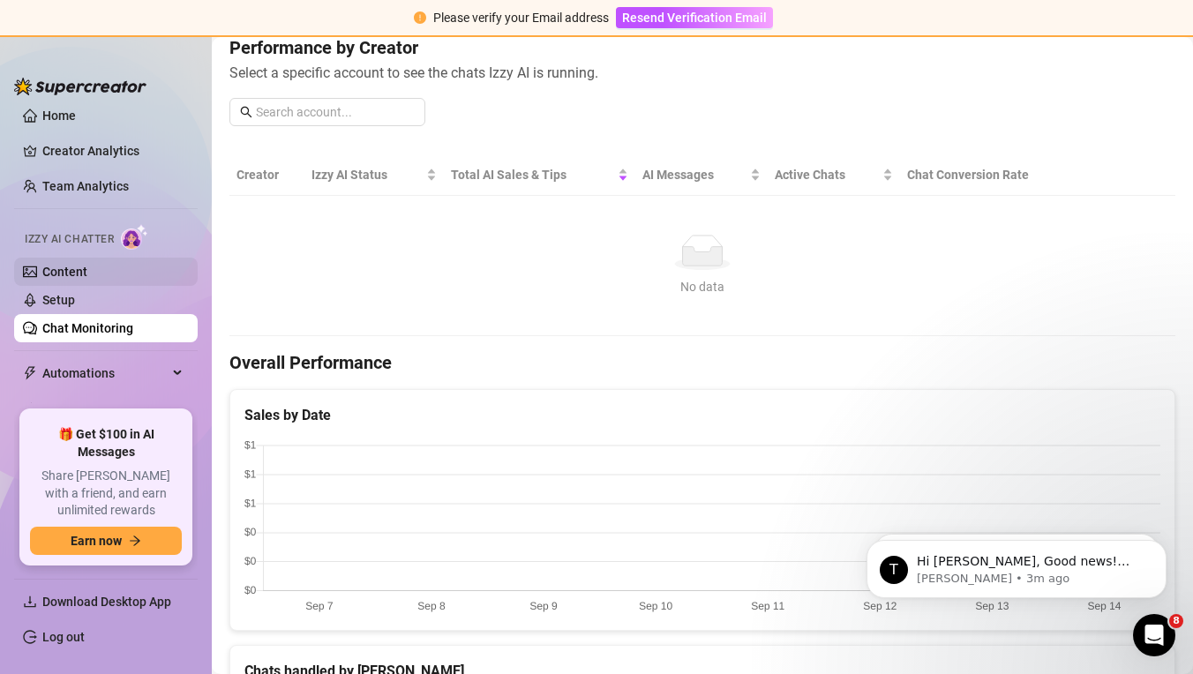
click at [67, 268] on link "Content" at bounding box center [64, 272] width 45 height 14
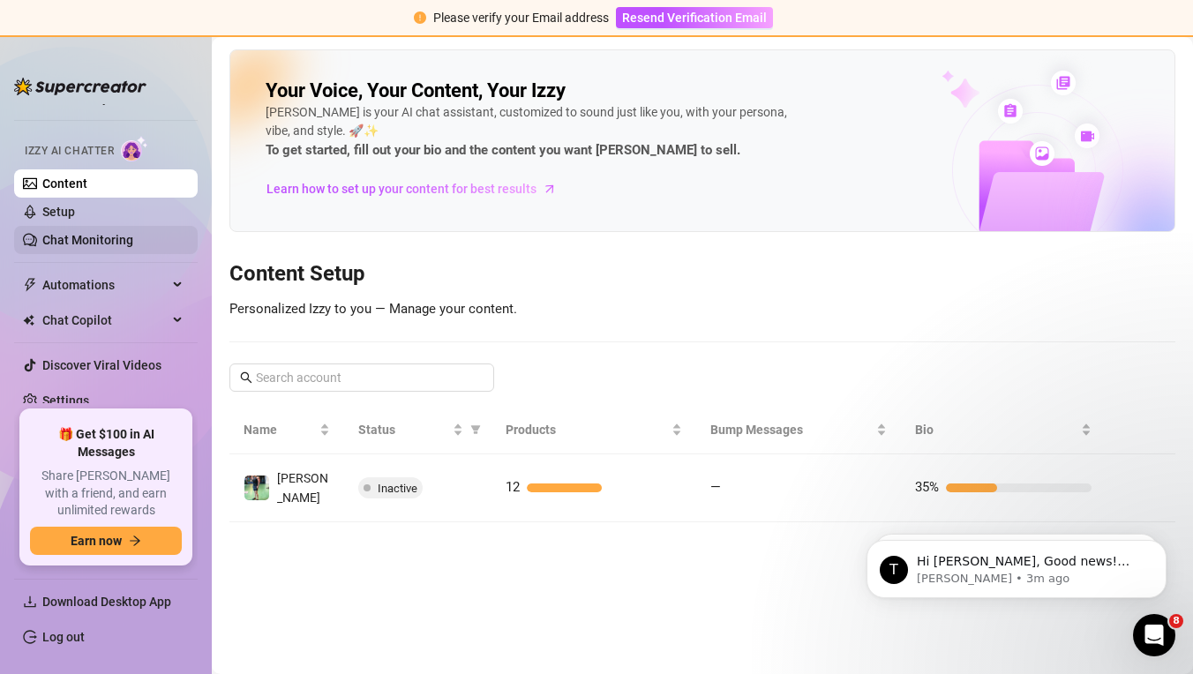
scroll to position [97, 0]
click at [133, 243] on link "Chat Monitoring" at bounding box center [87, 241] width 91 height 14
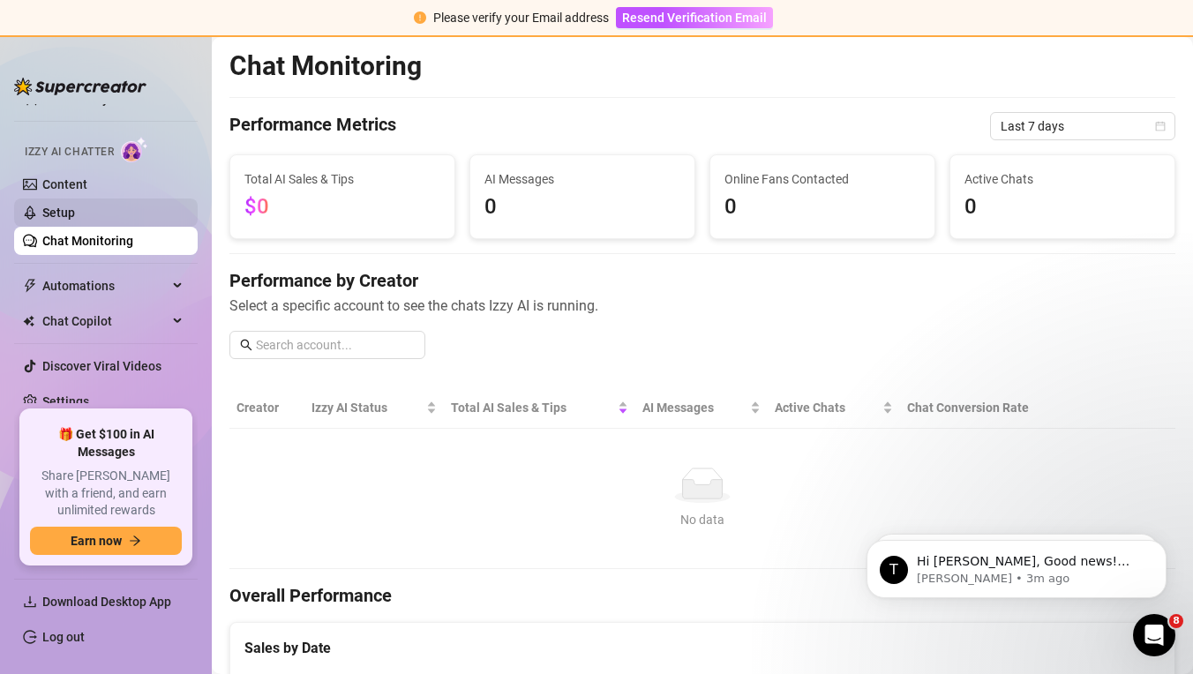
click at [75, 220] on link "Setup" at bounding box center [58, 213] width 33 height 14
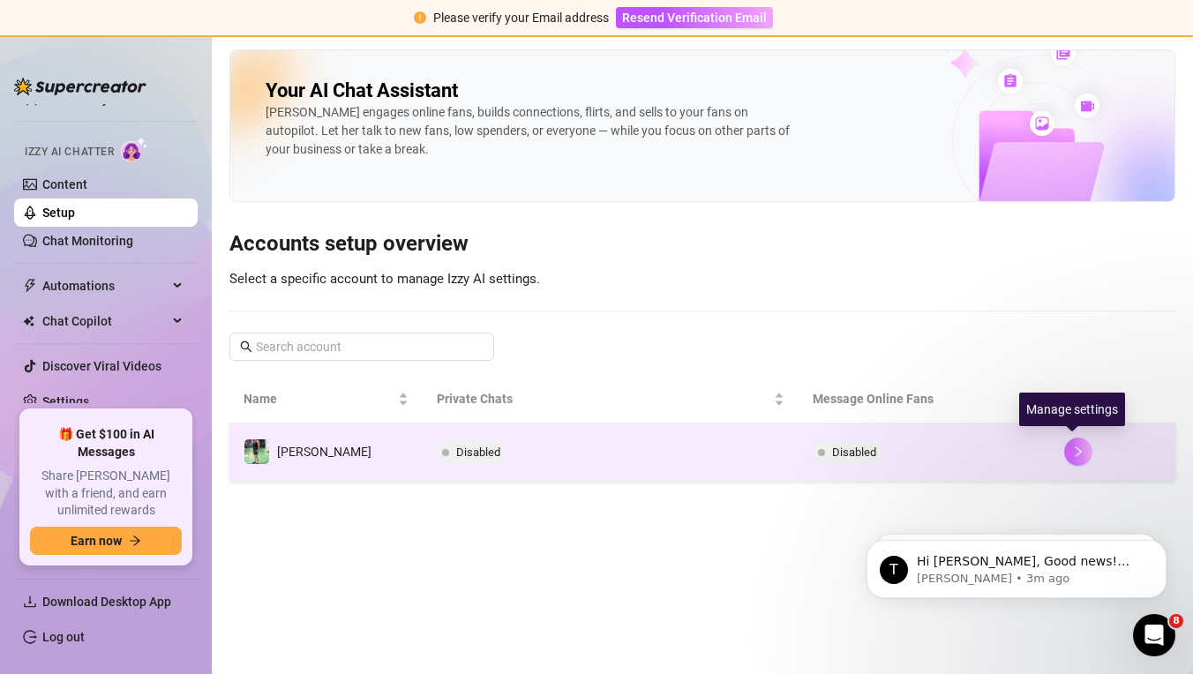
click at [1072, 455] on icon "right" at bounding box center [1078, 452] width 12 height 12
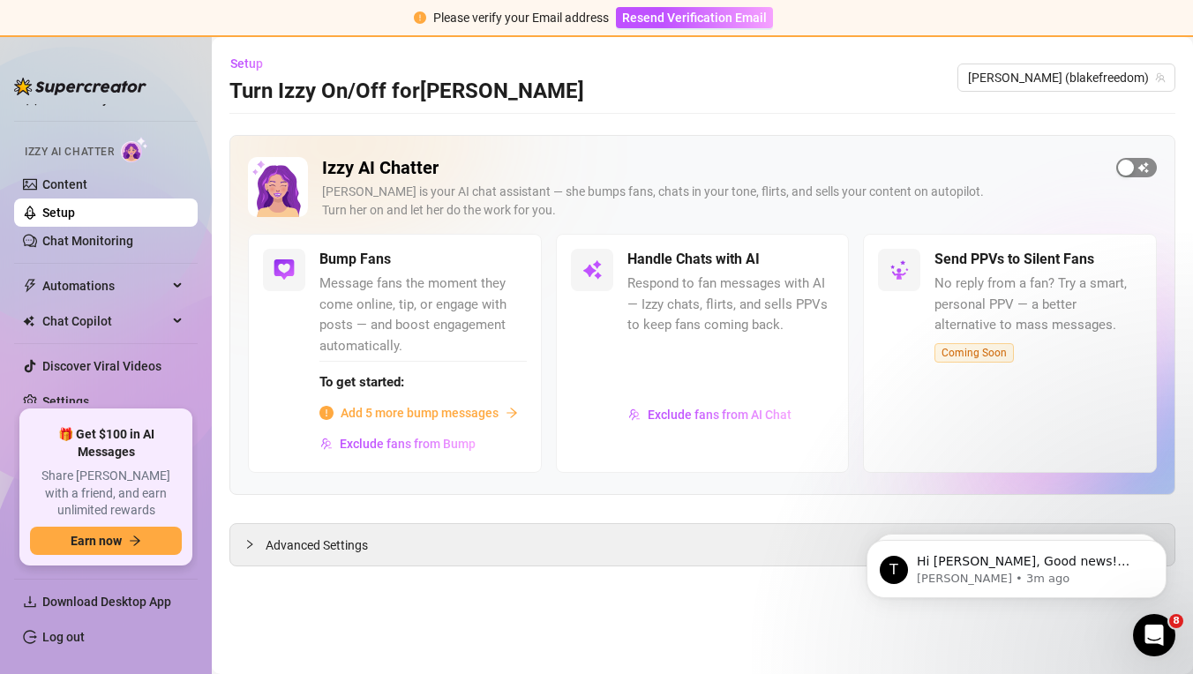
click at [1147, 176] on span "button" at bounding box center [1137, 167] width 41 height 19
click at [811, 262] on div "button" at bounding box center [805, 260] width 16 height 16
click at [75, 215] on link "Setup" at bounding box center [58, 213] width 33 height 14
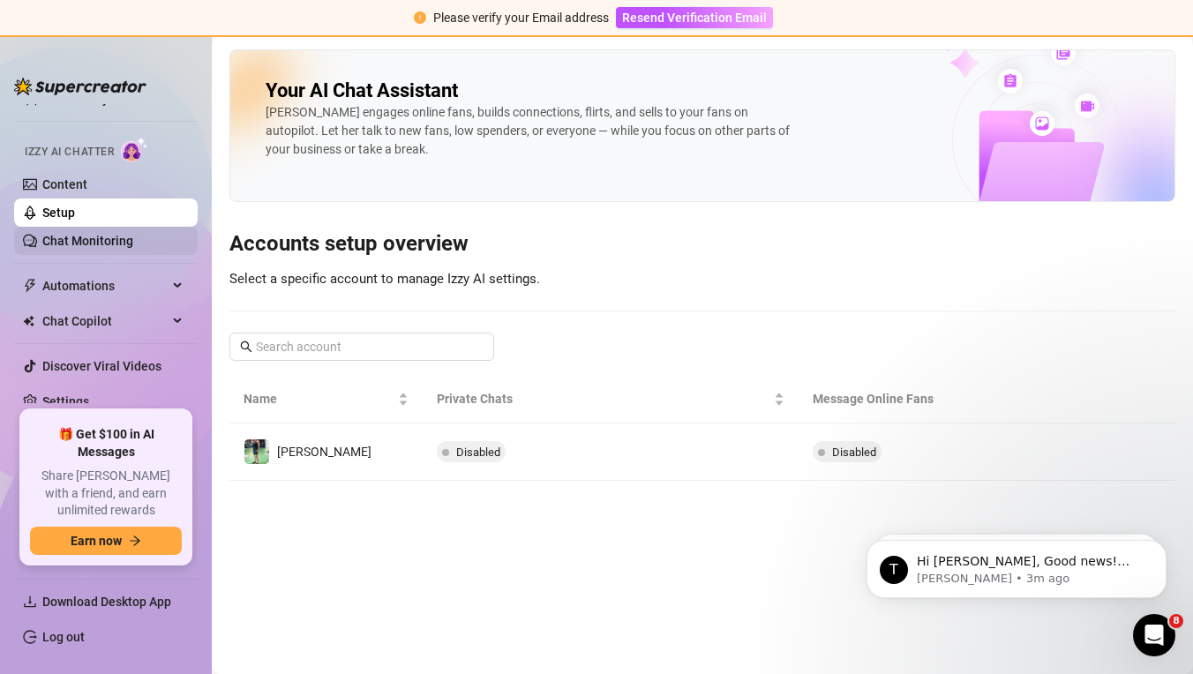
click at [111, 244] on link "Chat Monitoring" at bounding box center [87, 241] width 91 height 14
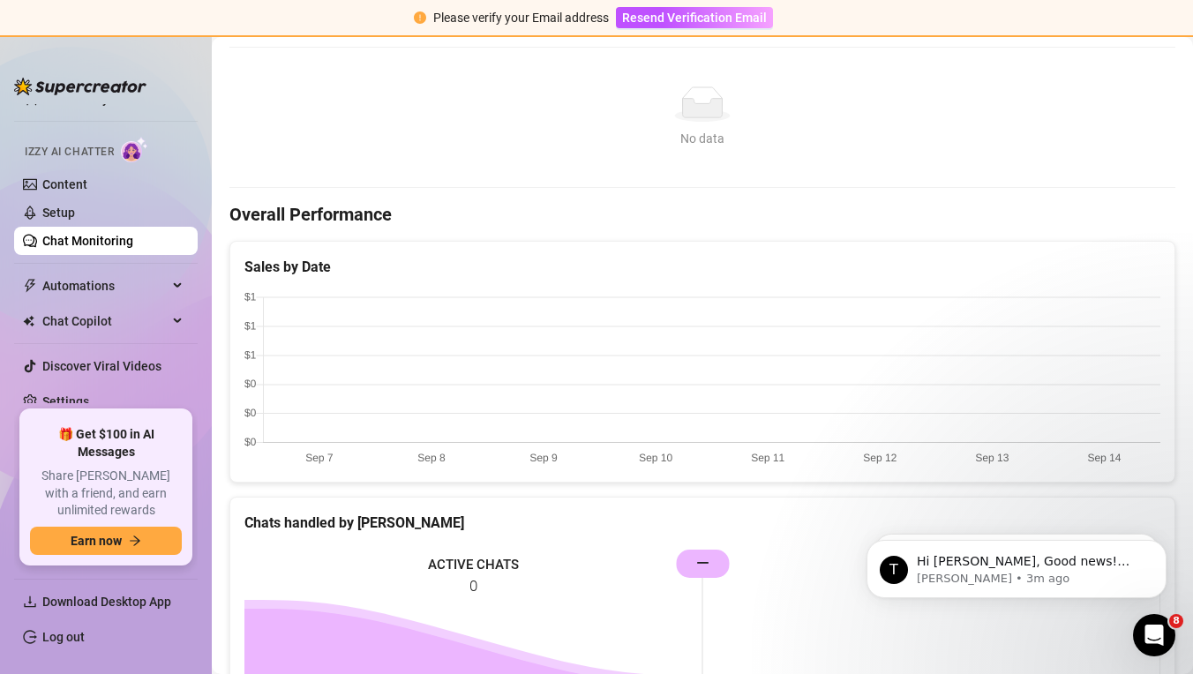
scroll to position [389, 0]
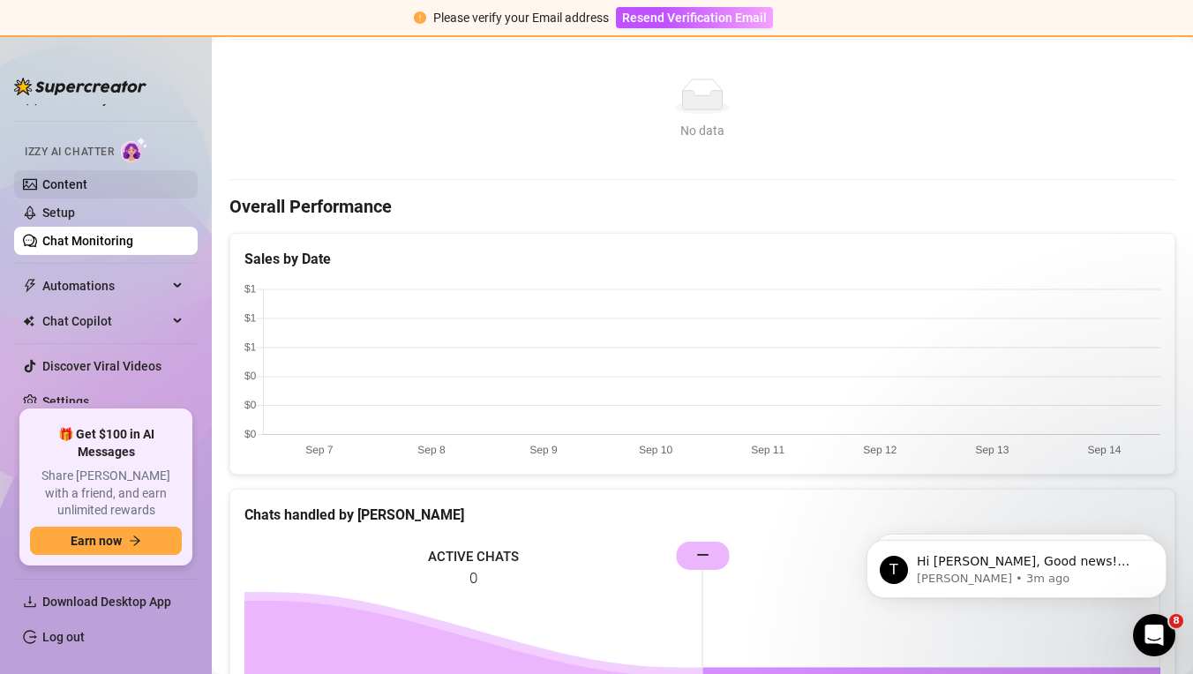
click at [87, 192] on link "Content" at bounding box center [64, 184] width 45 height 14
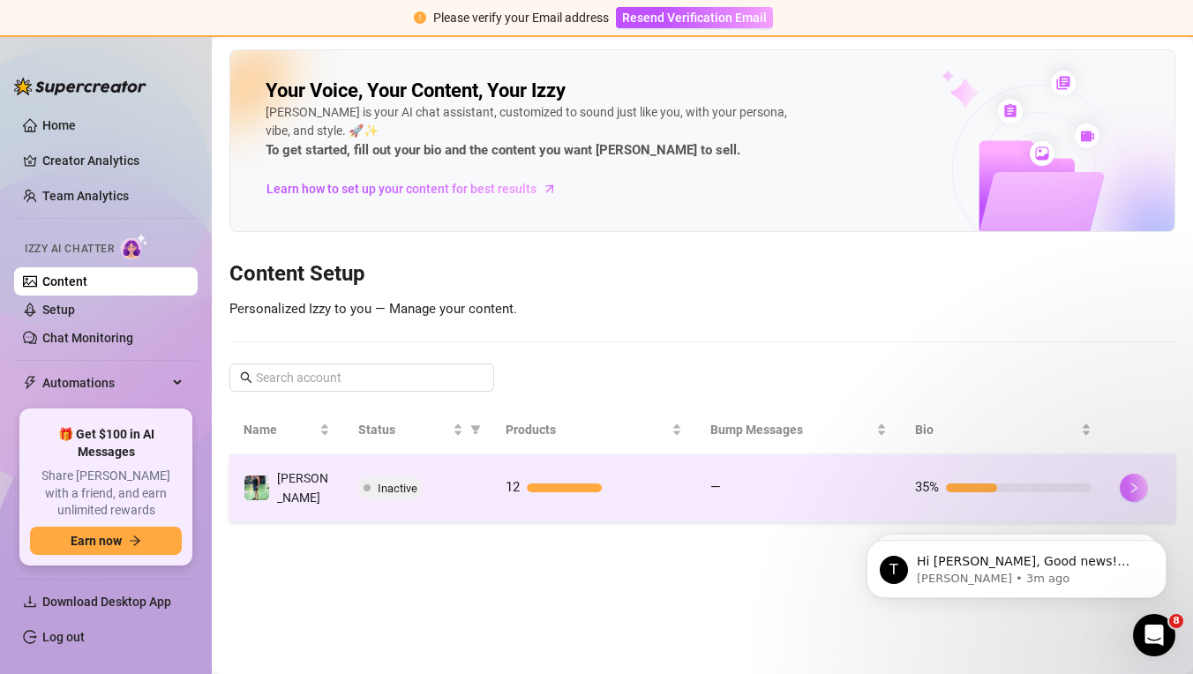
click at [1147, 479] on button "button" at bounding box center [1134, 488] width 28 height 28
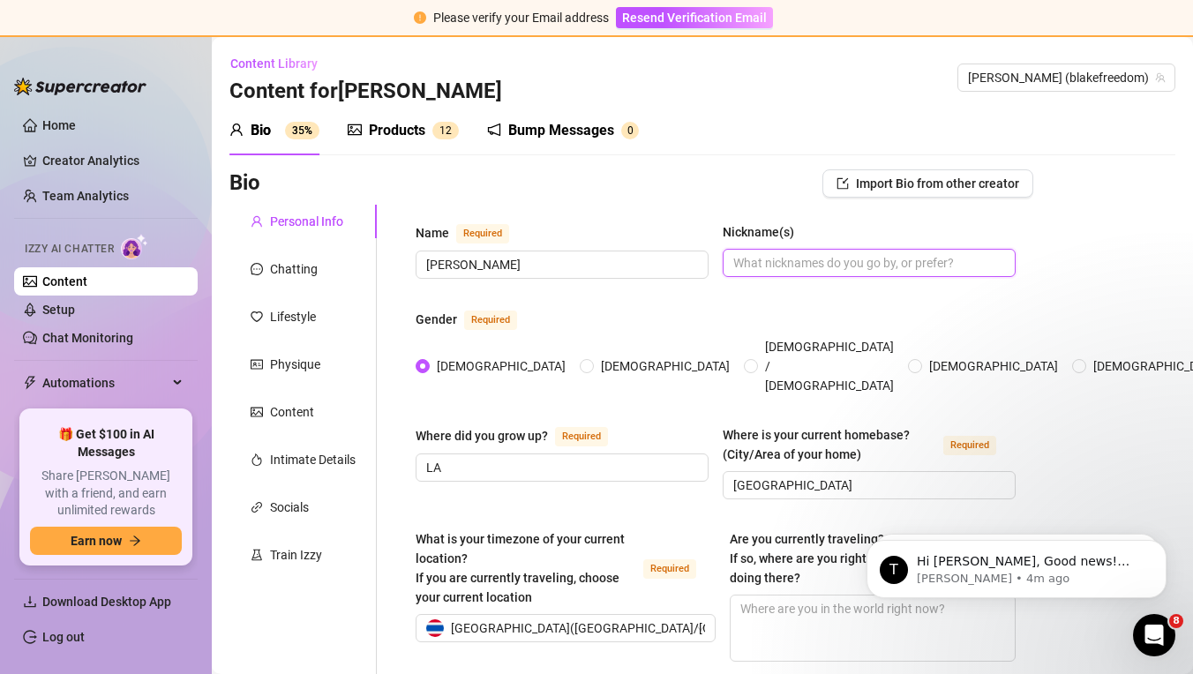
click at [788, 266] on input "Nickname(s)" at bounding box center [867, 262] width 268 height 19
click at [974, 182] on span "Import Bio from other creator" at bounding box center [937, 184] width 163 height 14
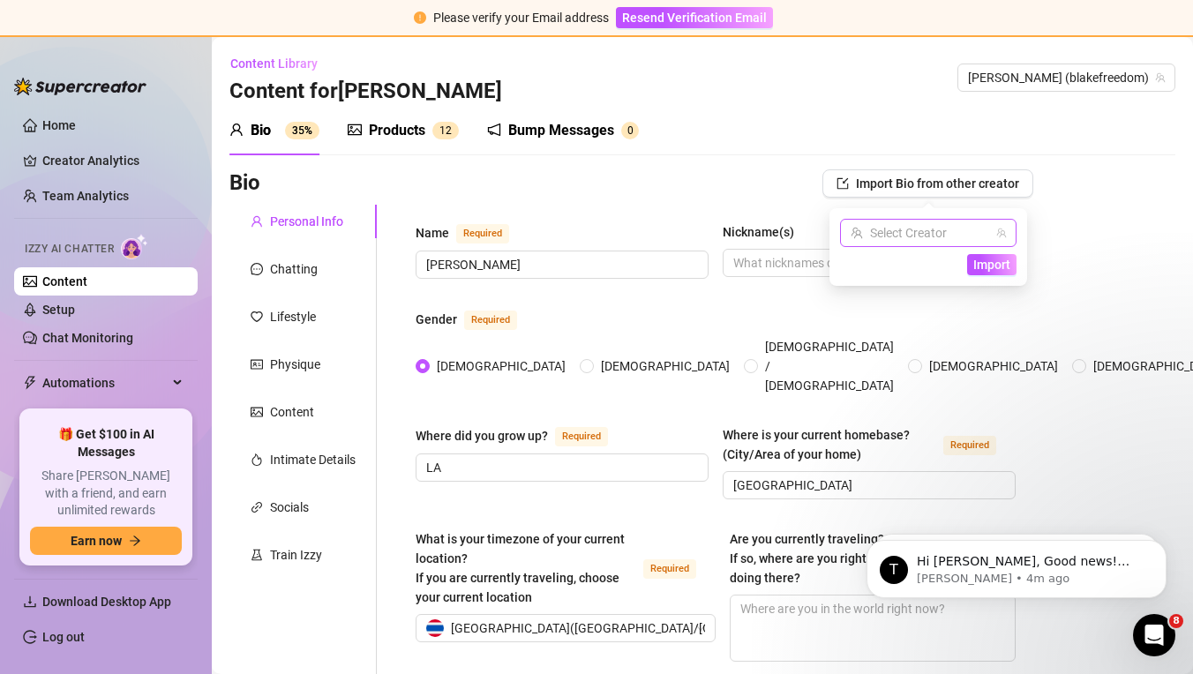
click at [951, 231] on input "search" at bounding box center [920, 233] width 139 height 26
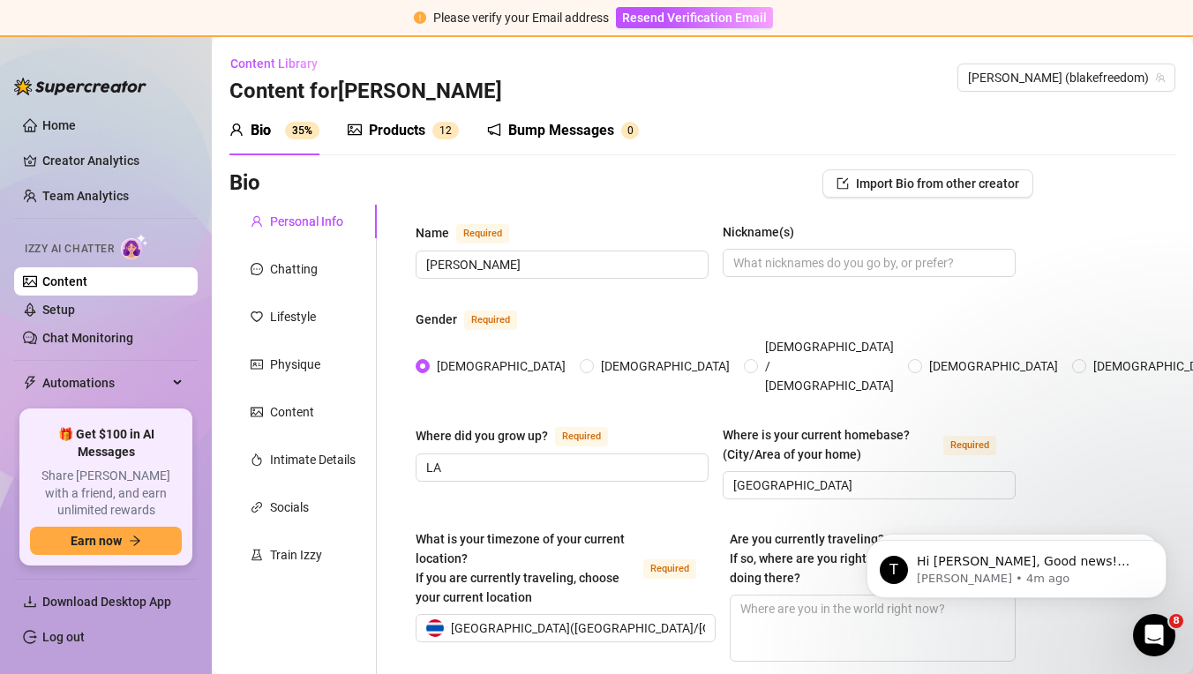
click at [87, 289] on link "Content" at bounding box center [64, 281] width 45 height 14
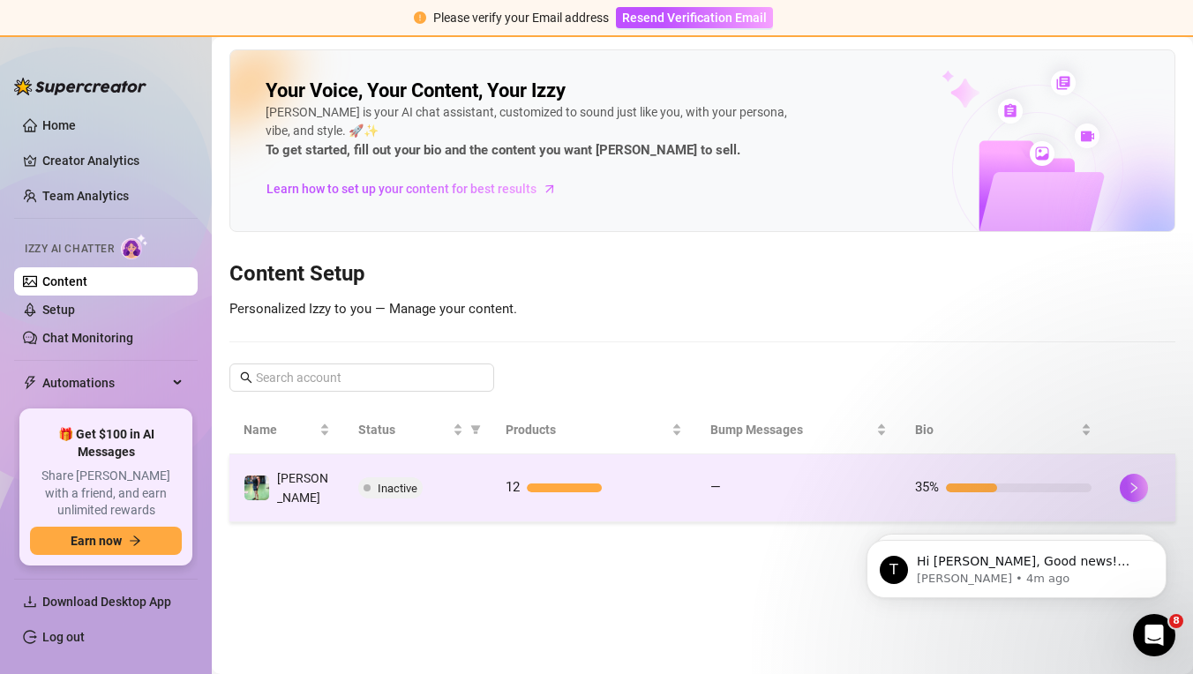
click at [303, 485] on span "[PERSON_NAME]" at bounding box center [302, 488] width 51 height 34
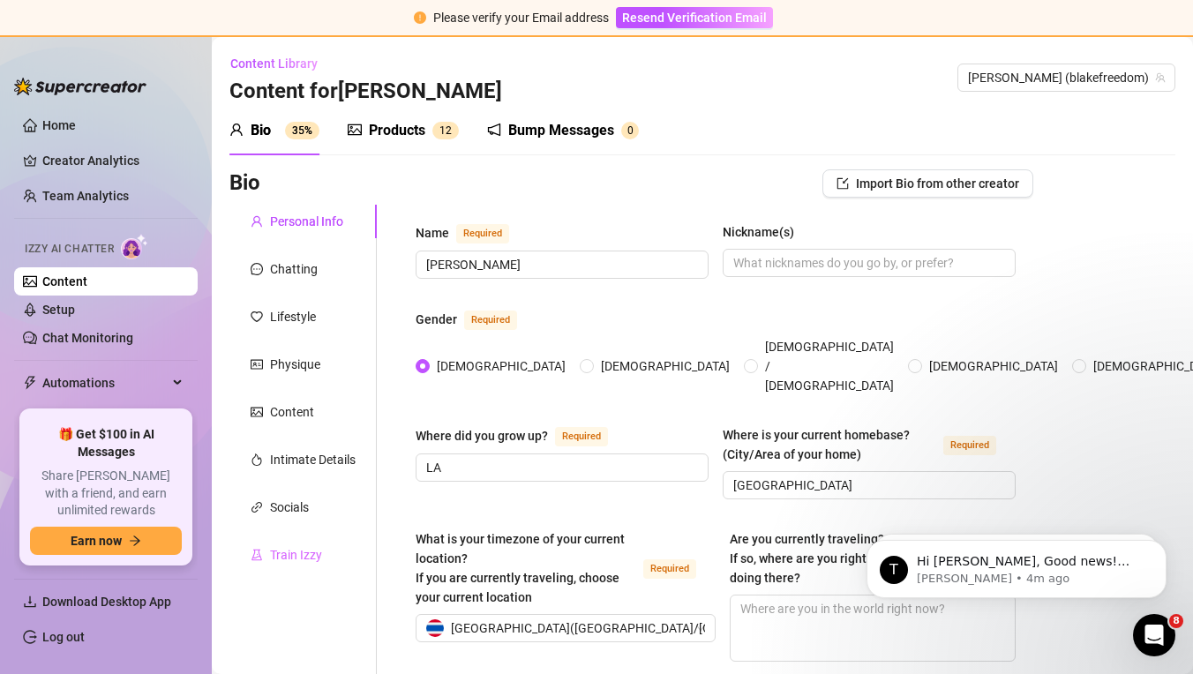
click at [317, 544] on div "Train Izzy" at bounding box center [302, 555] width 147 height 34
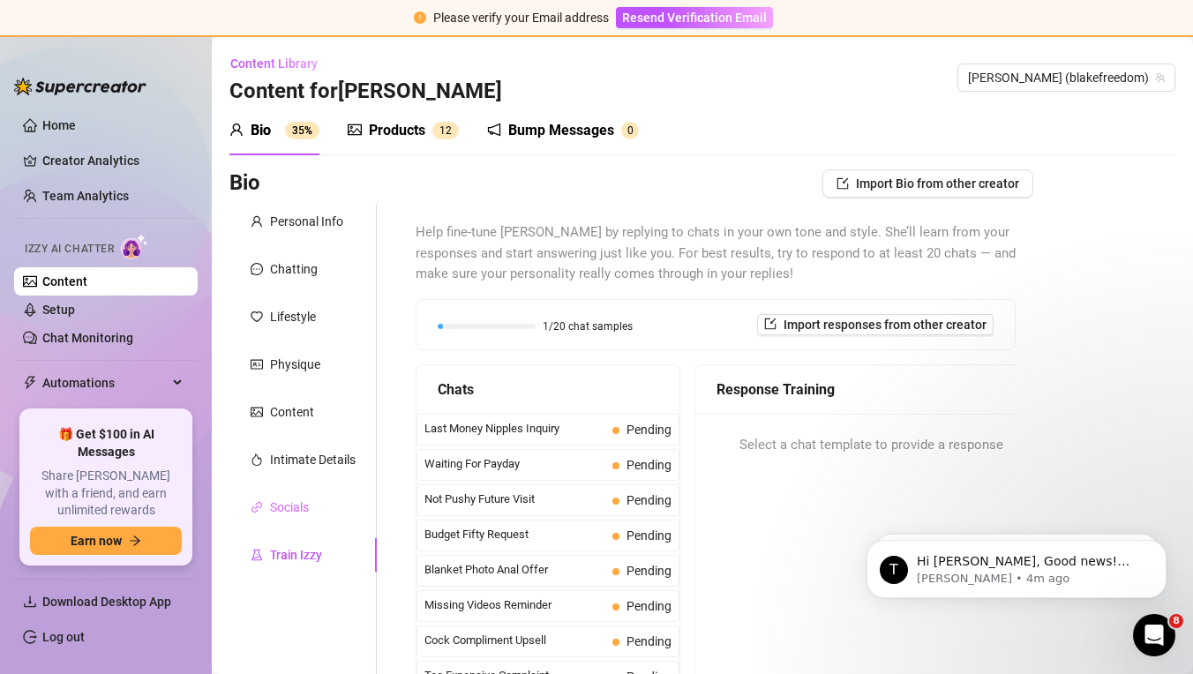
click at [327, 515] on div "Socials" at bounding box center [302, 508] width 147 height 34
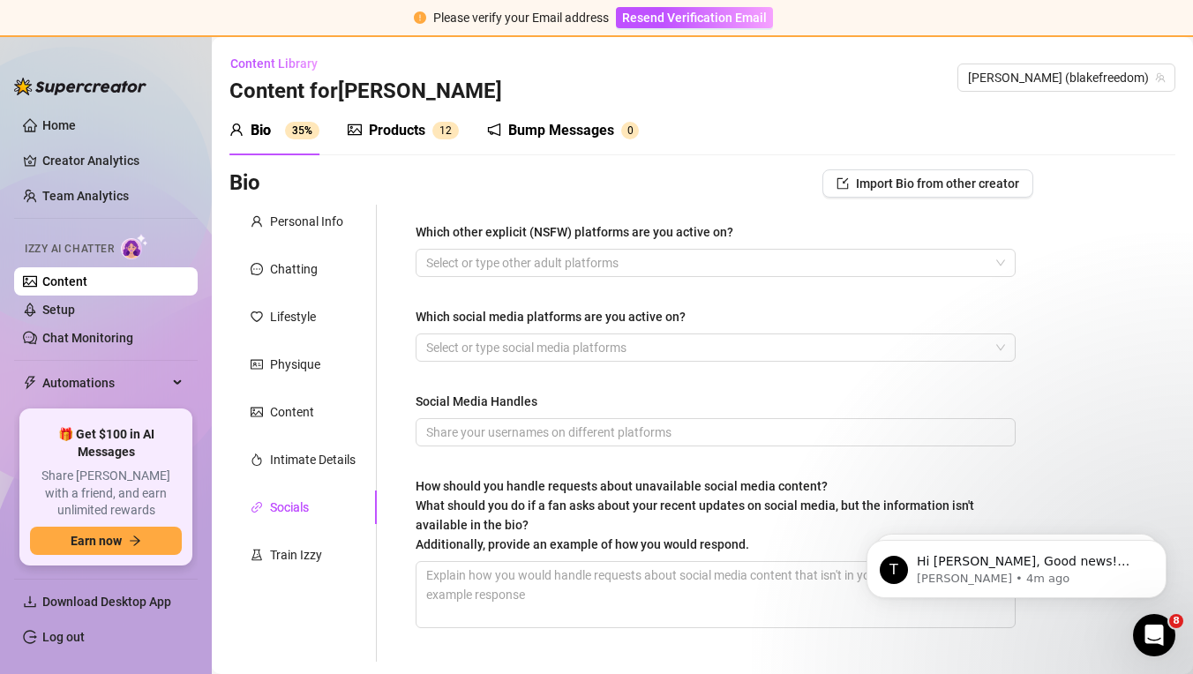
click at [324, 489] on div "Personal Info Chatting Lifestyle Physique Content Intimate Details Socials Trai…" at bounding box center [302, 433] width 147 height 457
click at [325, 477] on div "Personal Info Chatting Lifestyle Physique Content Intimate Details Socials Trai…" at bounding box center [302, 433] width 147 height 457
click at [326, 462] on div "Intimate Details" at bounding box center [313, 459] width 86 height 19
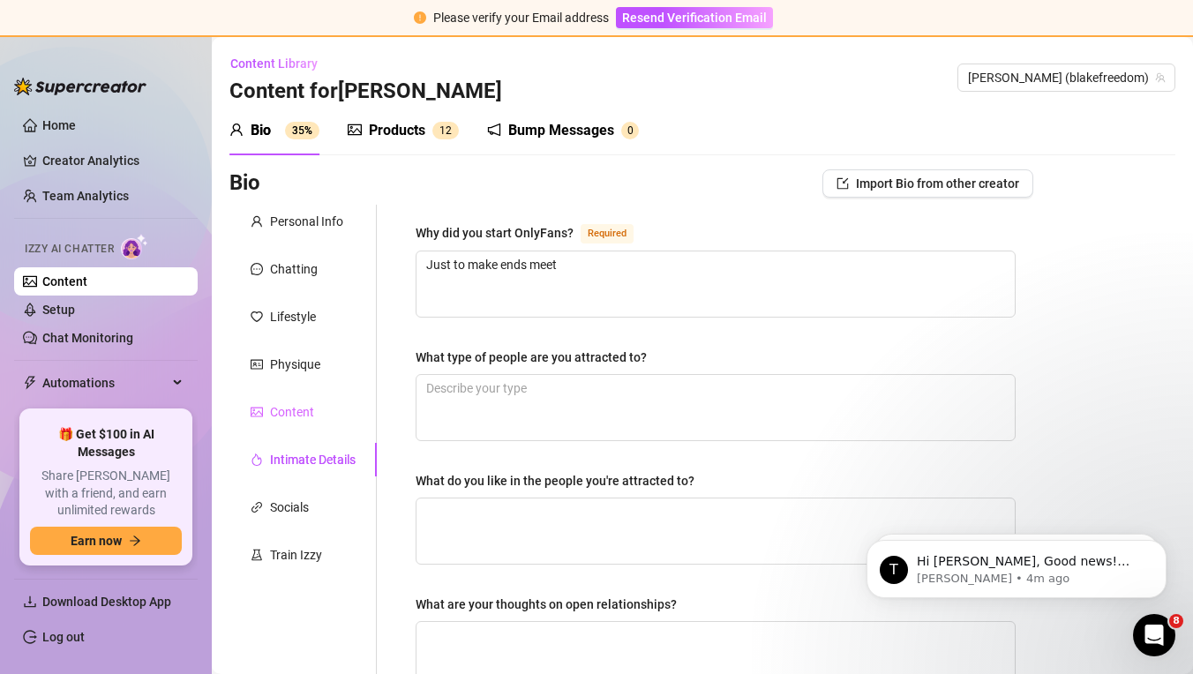
click at [326, 425] on div "Content" at bounding box center [302, 412] width 147 height 34
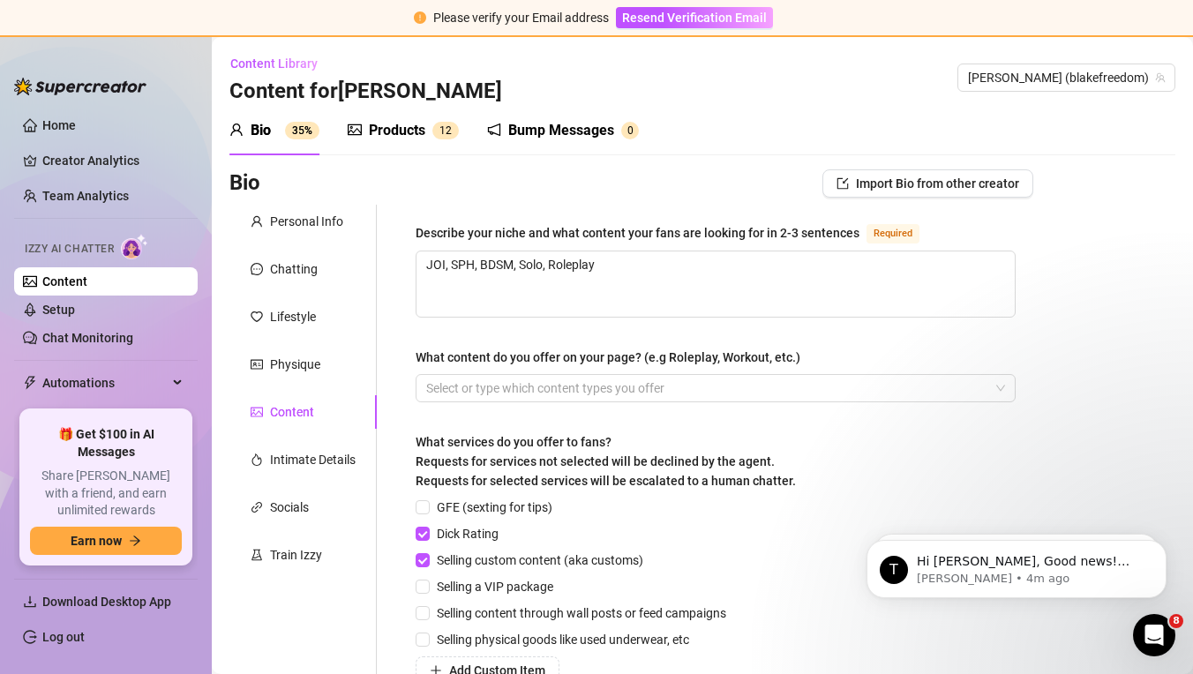
click at [330, 389] on div "Personal Info Chatting Lifestyle Physique Content Intimate Details Socials Trai…" at bounding box center [302, 504] width 147 height 598
click at [334, 378] on div "Physique" at bounding box center [302, 365] width 147 height 34
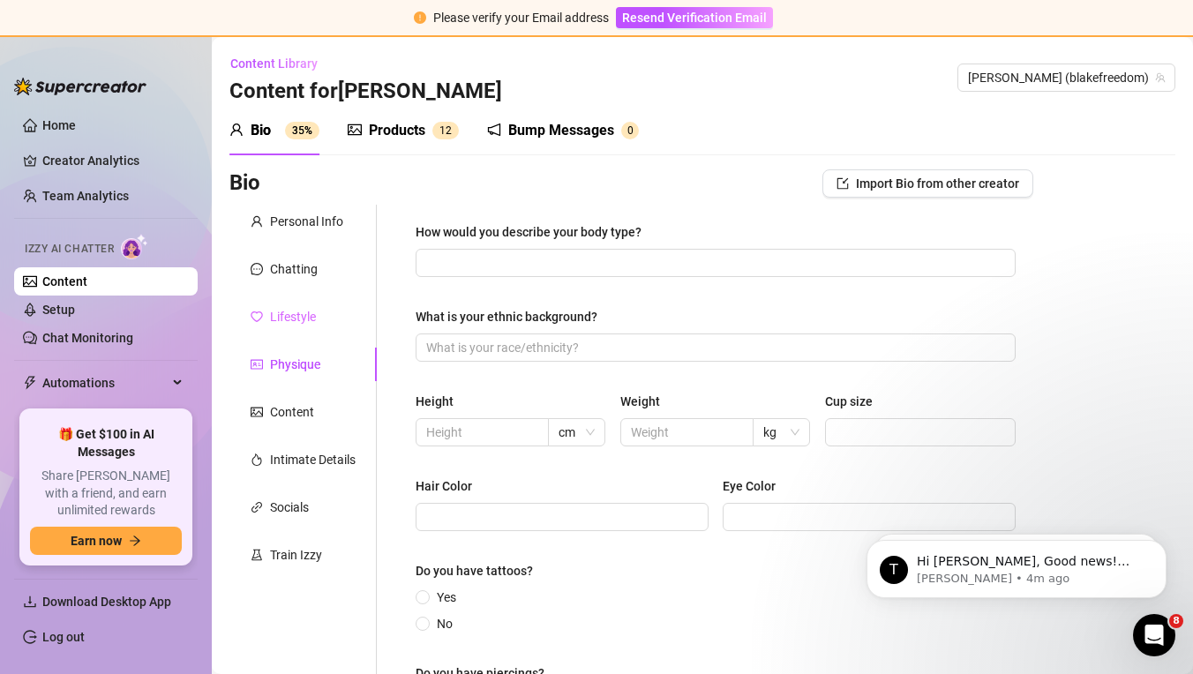
click at [333, 328] on div "Lifestyle" at bounding box center [302, 317] width 147 height 34
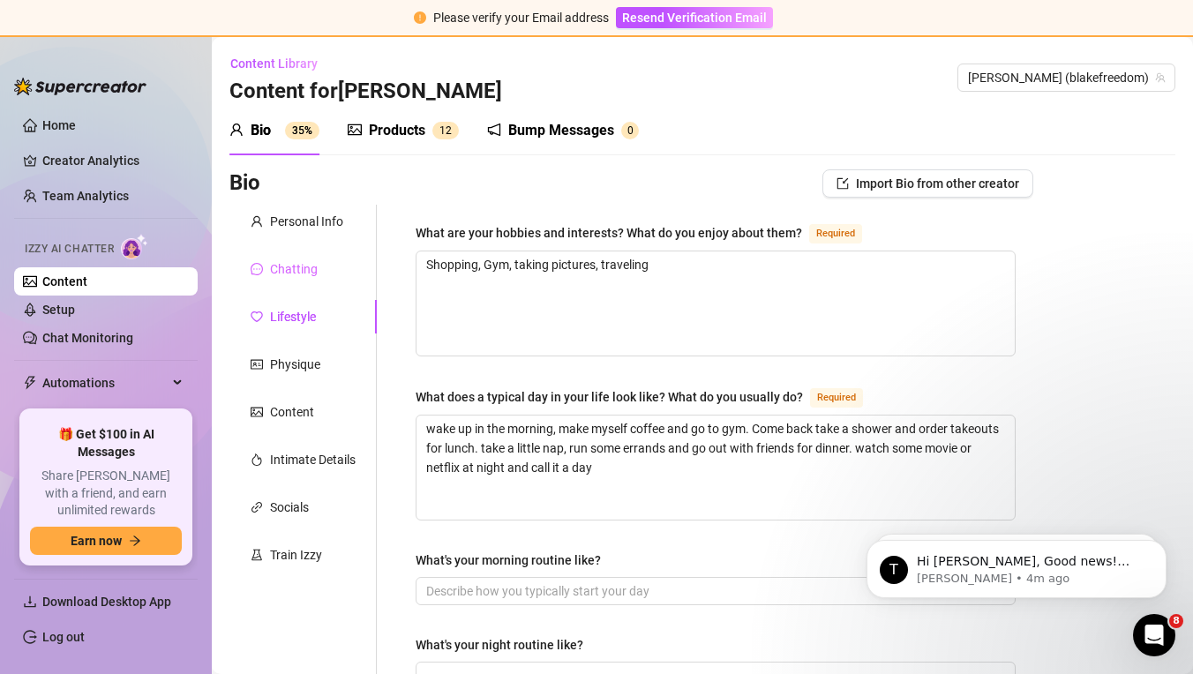
click at [331, 270] on div "Chatting" at bounding box center [302, 269] width 147 height 34
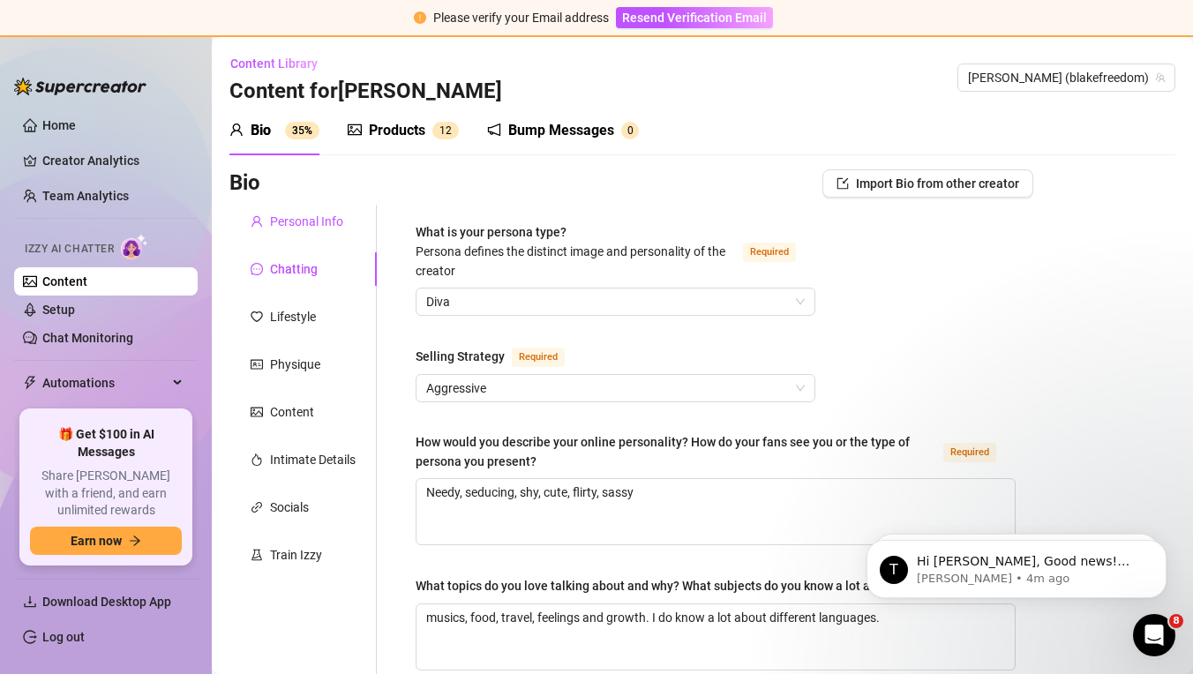
click at [336, 222] on div "Personal Info" at bounding box center [306, 221] width 73 height 19
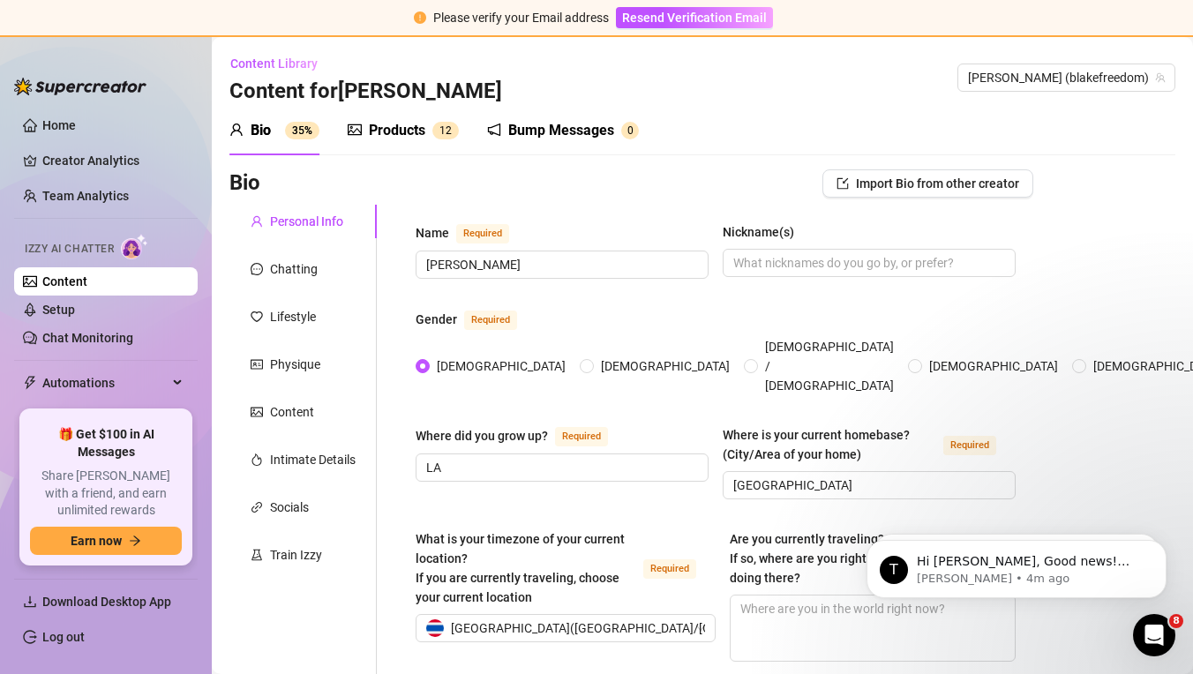
click at [87, 279] on link "Content" at bounding box center [64, 281] width 45 height 14
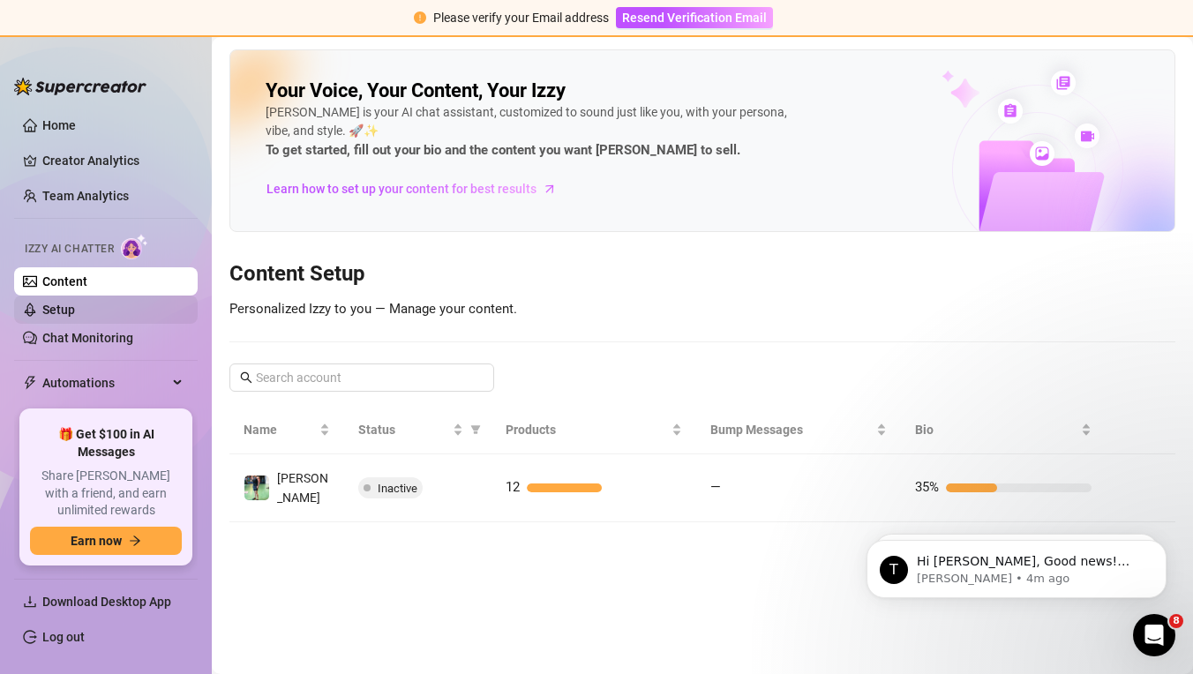
click at [75, 315] on link "Setup" at bounding box center [58, 310] width 33 height 14
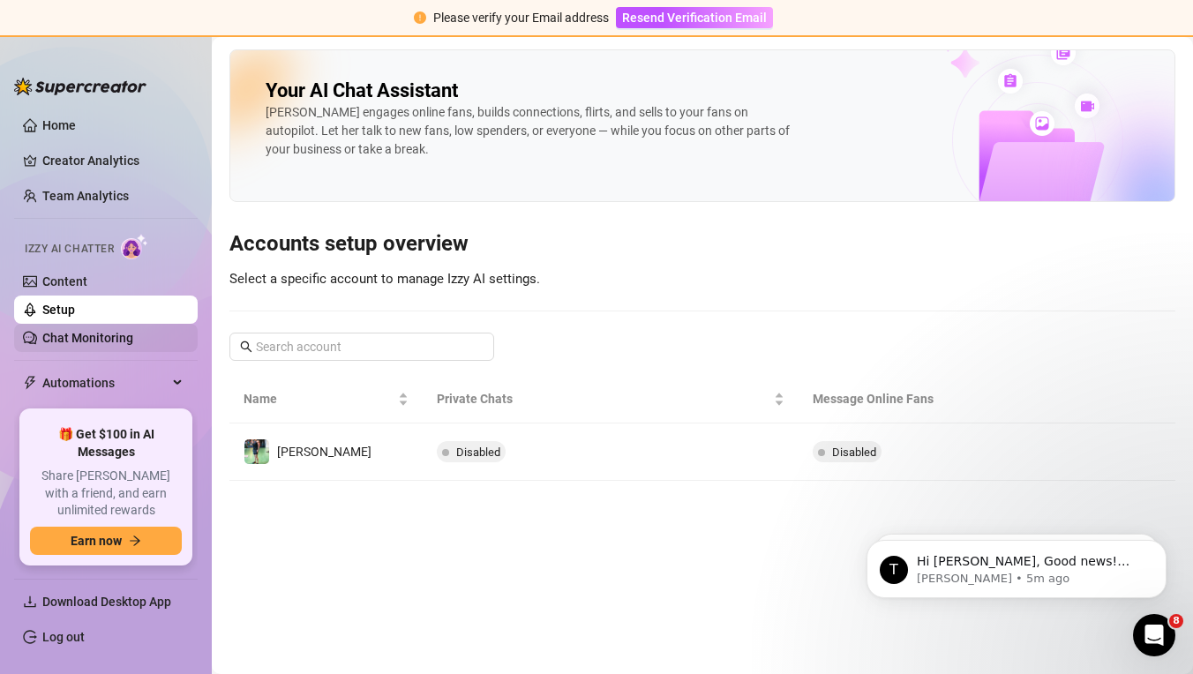
click at [133, 332] on link "Chat Monitoring" at bounding box center [87, 338] width 91 height 14
